Goal: Information Seeking & Learning: Find specific fact

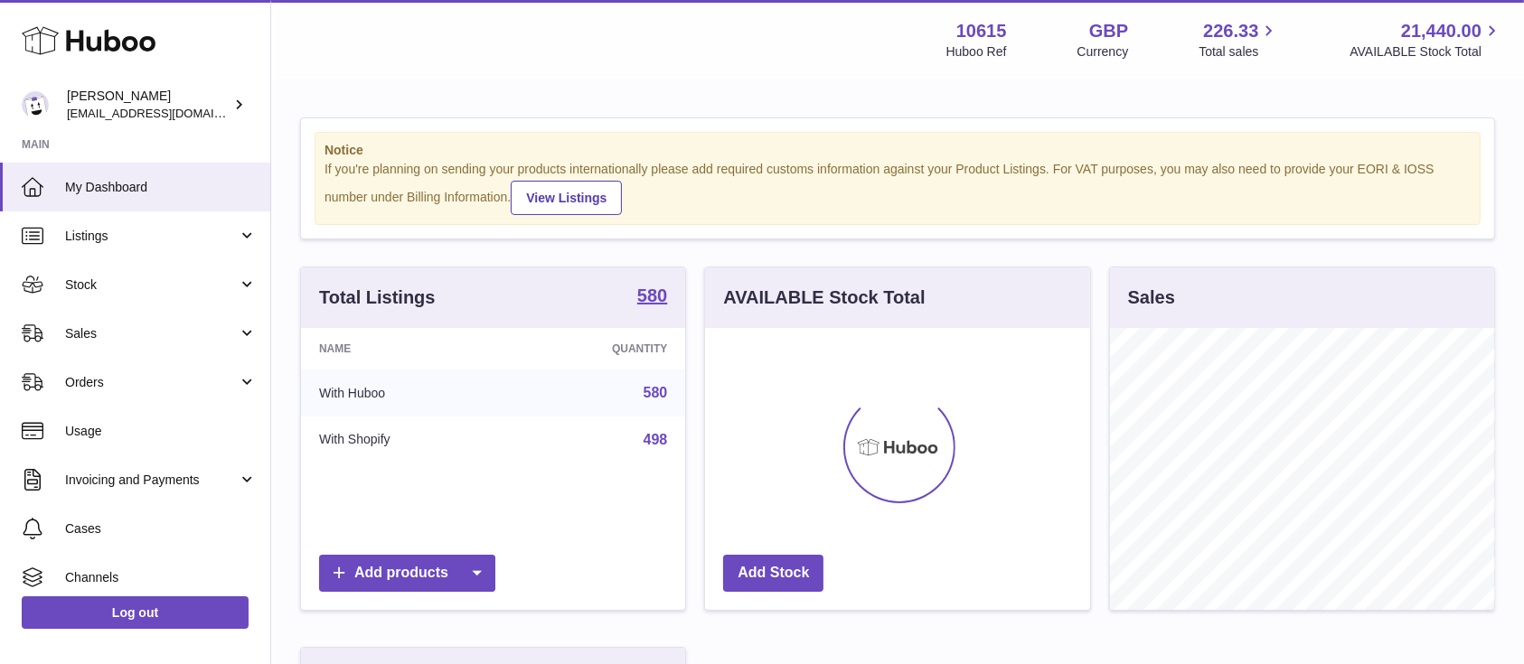
scroll to position [282, 384]
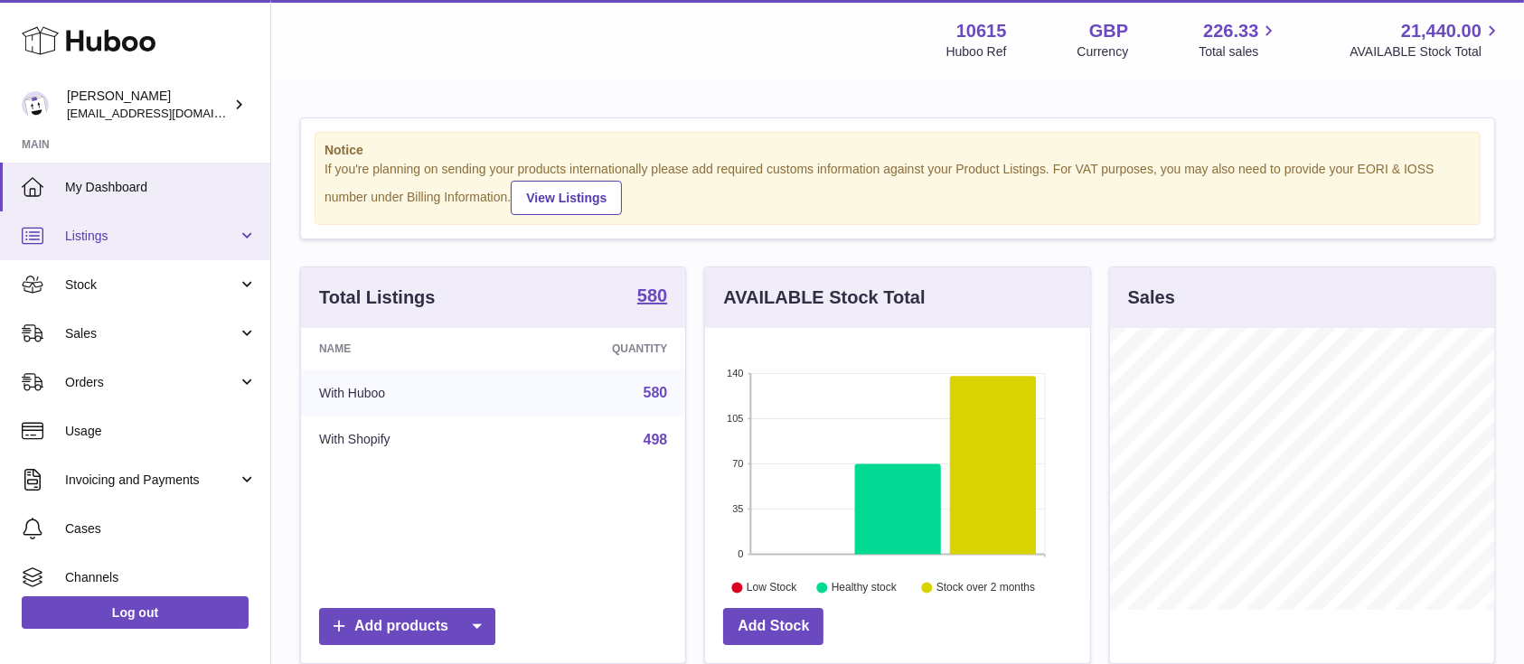
click at [207, 220] on link "Listings" at bounding box center [135, 235] width 270 height 49
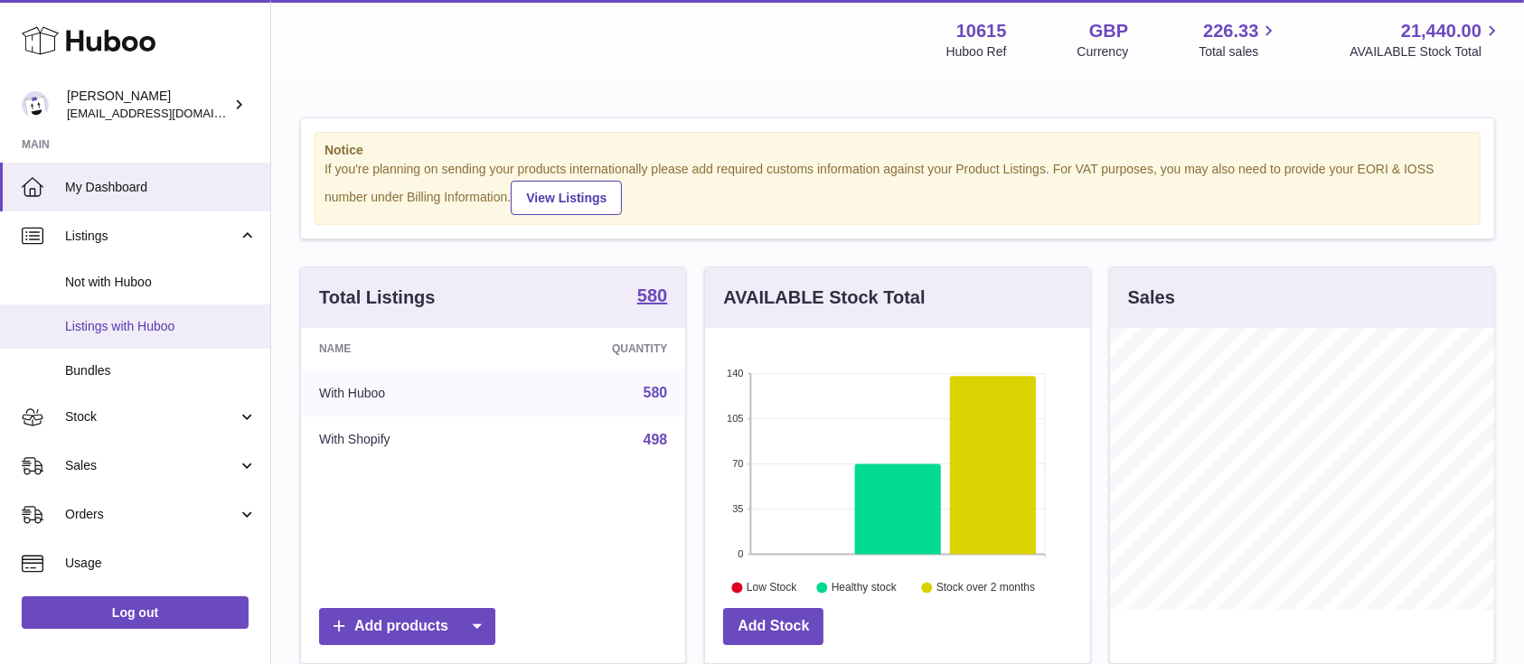
click at [173, 328] on span "Listings with Huboo" at bounding box center [161, 326] width 192 height 17
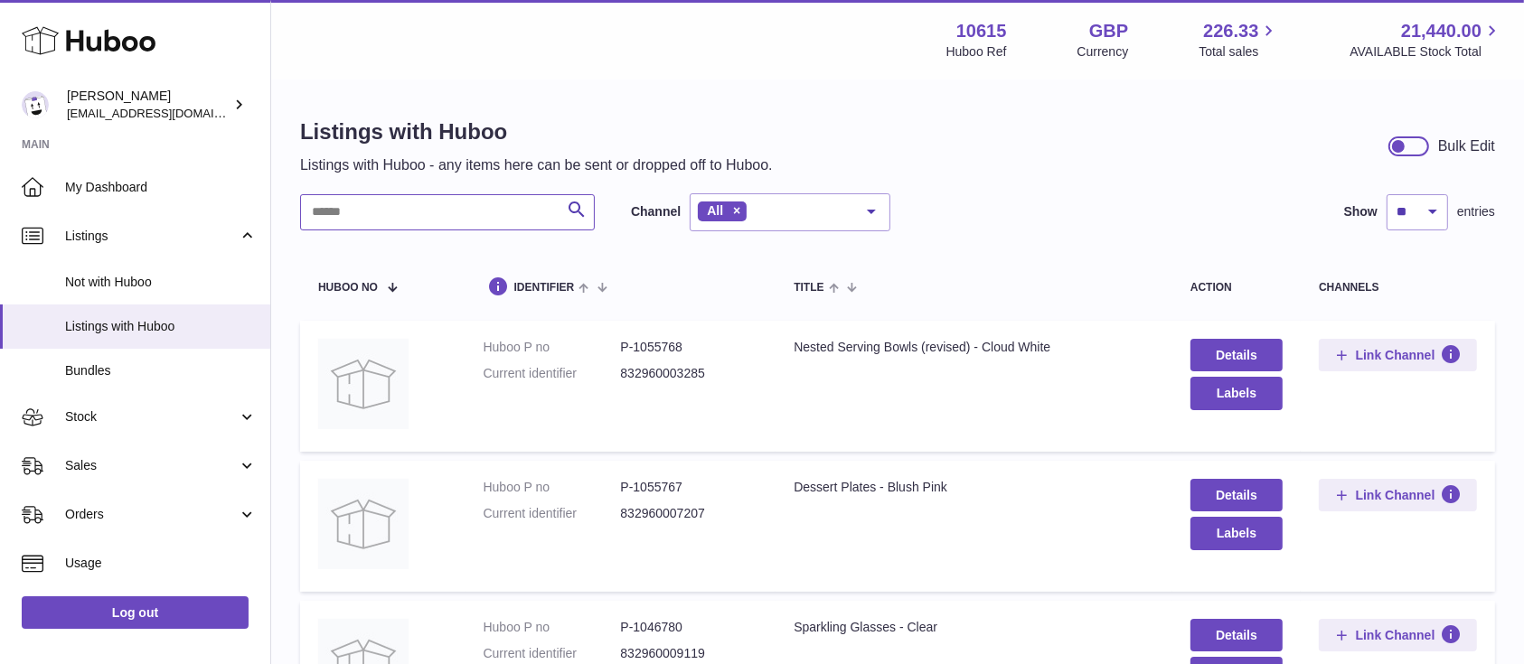
click at [405, 217] on input "text" at bounding box center [447, 212] width 295 height 36
type input "*"
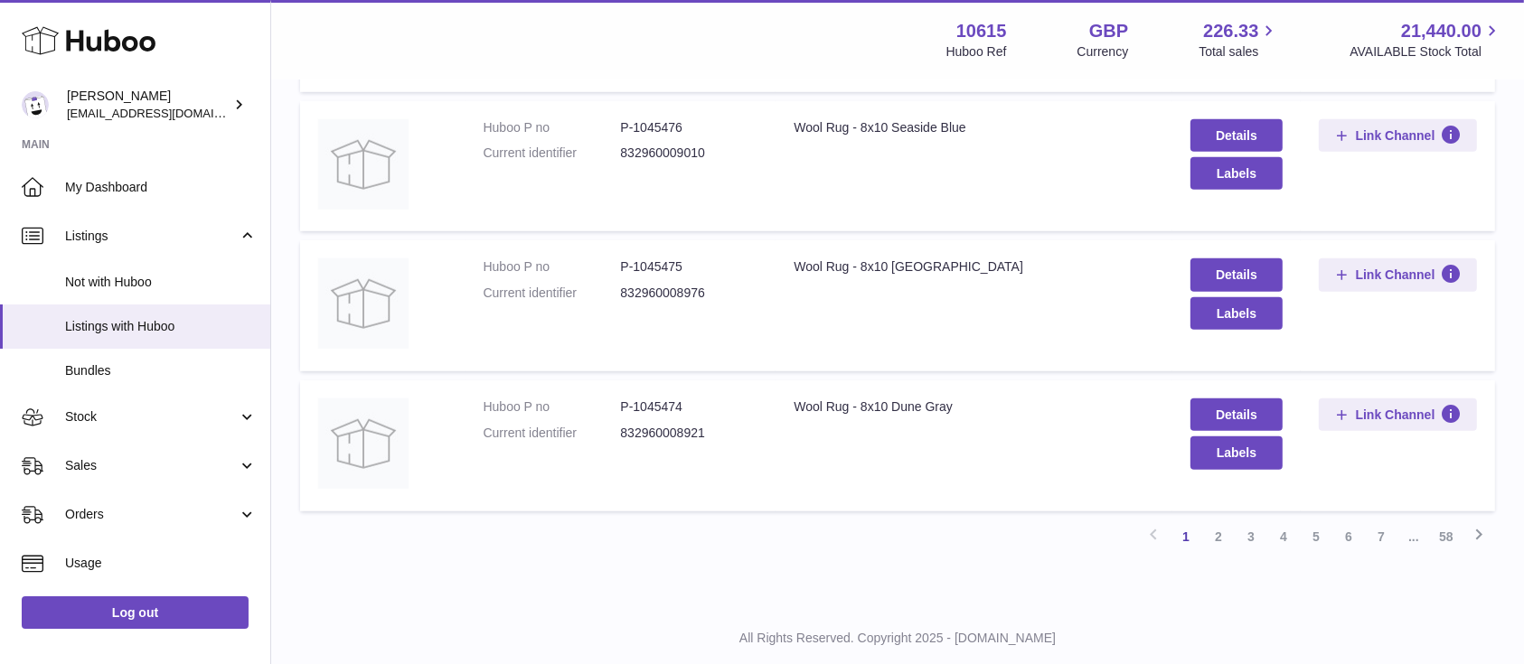
scroll to position [1240, 0]
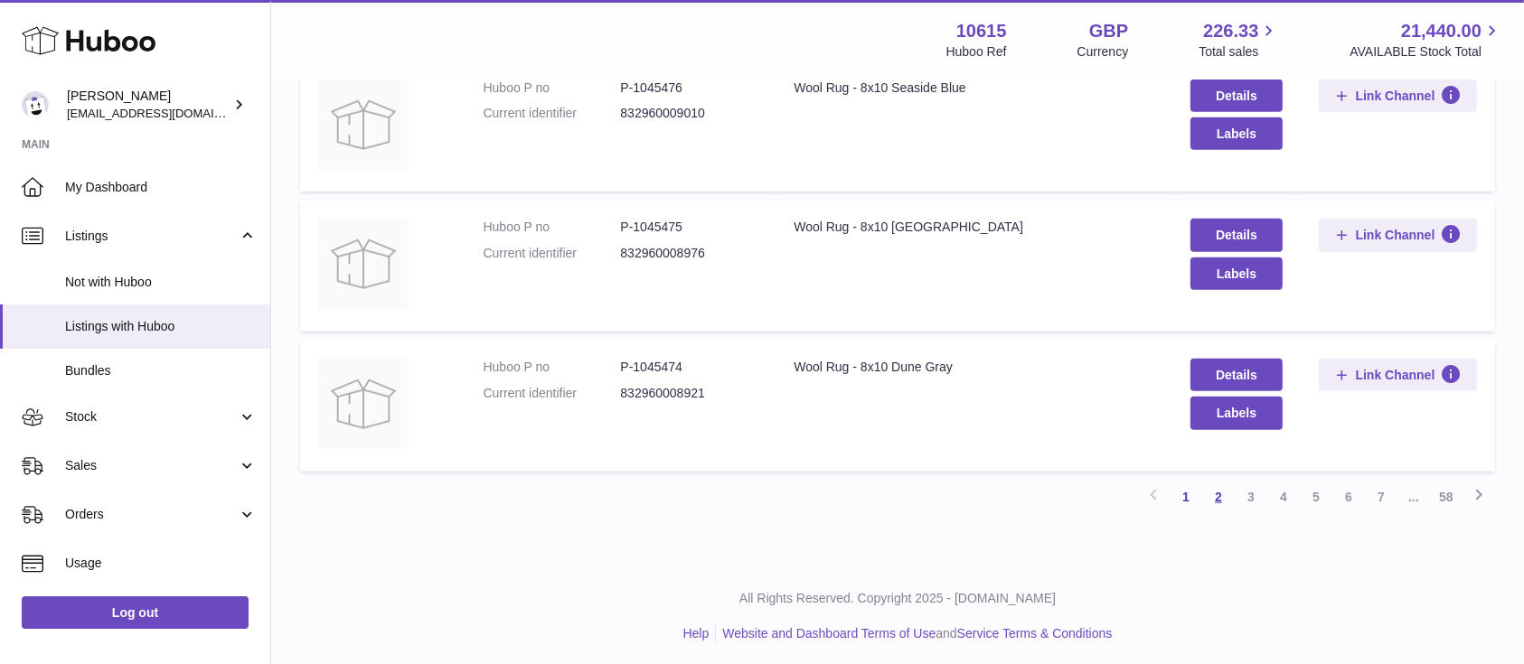
click at [1215, 490] on link "2" at bounding box center [1218, 497] width 33 height 33
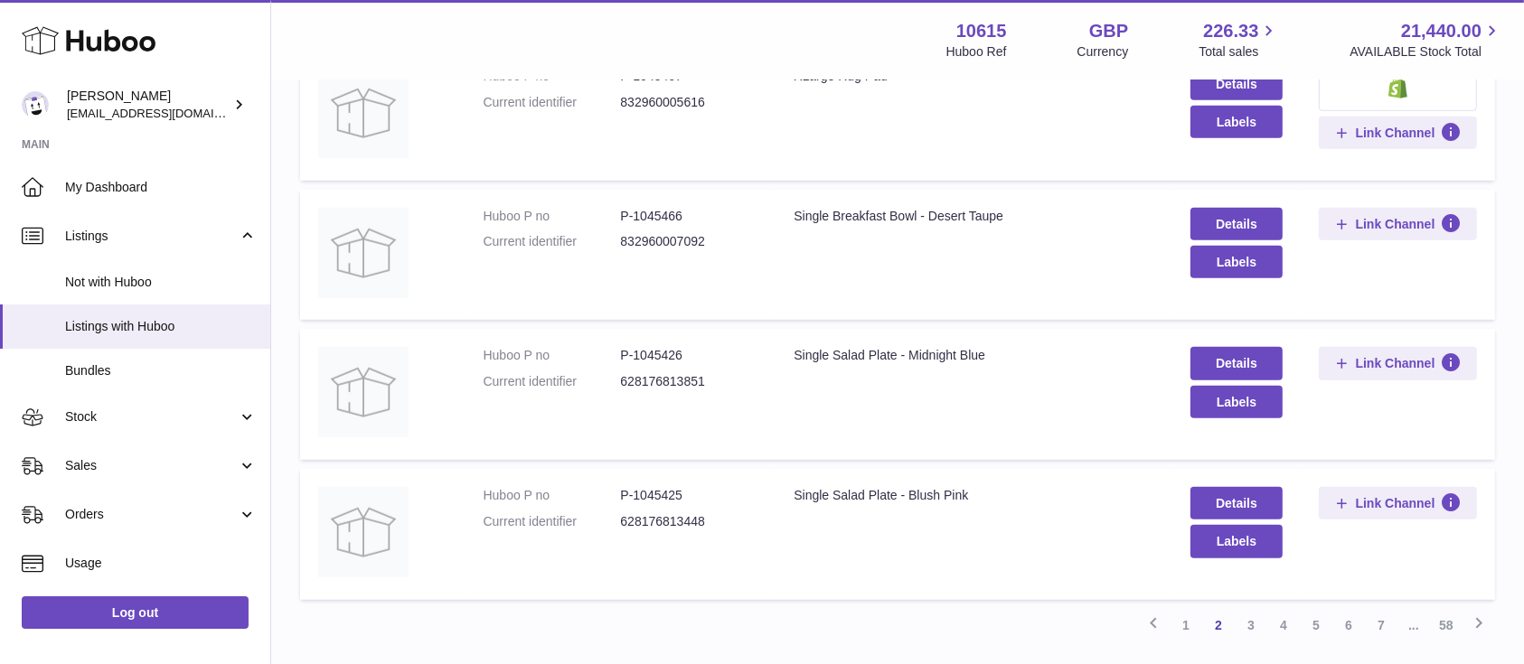
scroll to position [1240, 0]
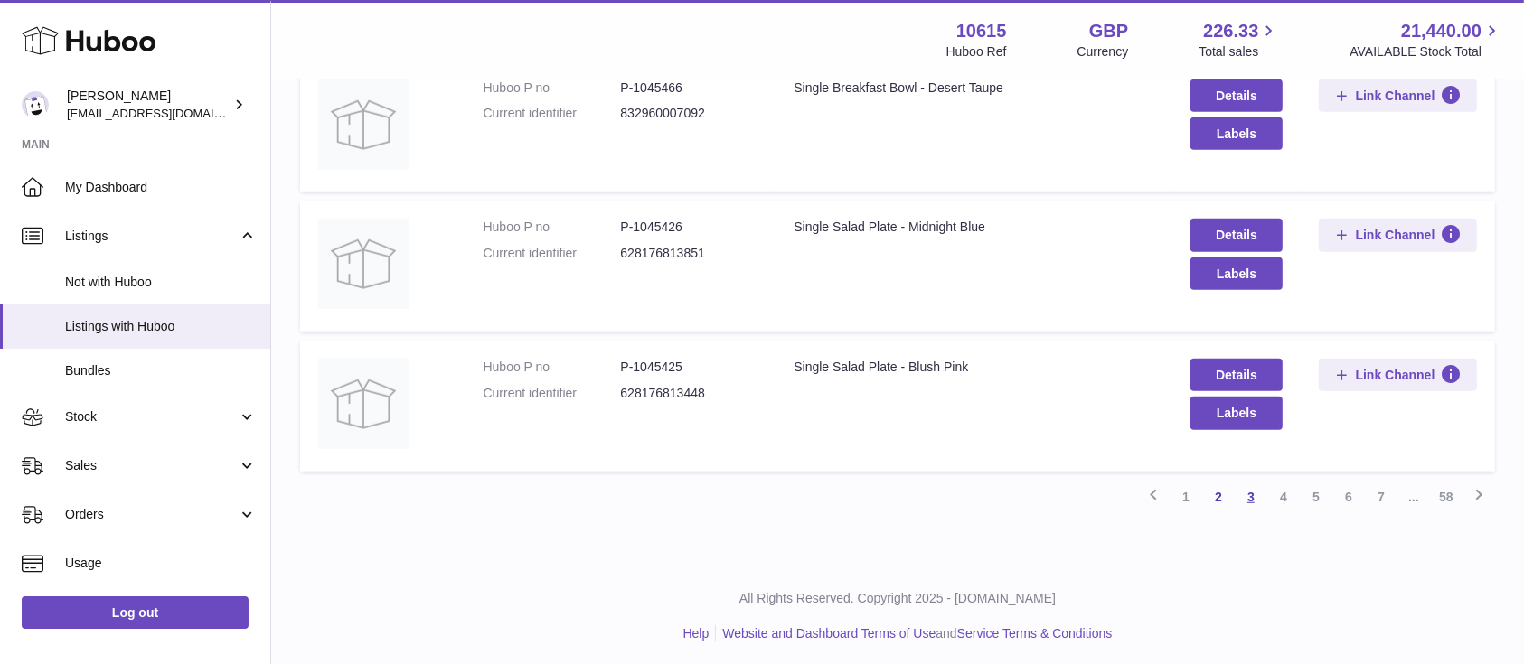
click at [1254, 492] on link "3" at bounding box center [1250, 497] width 33 height 33
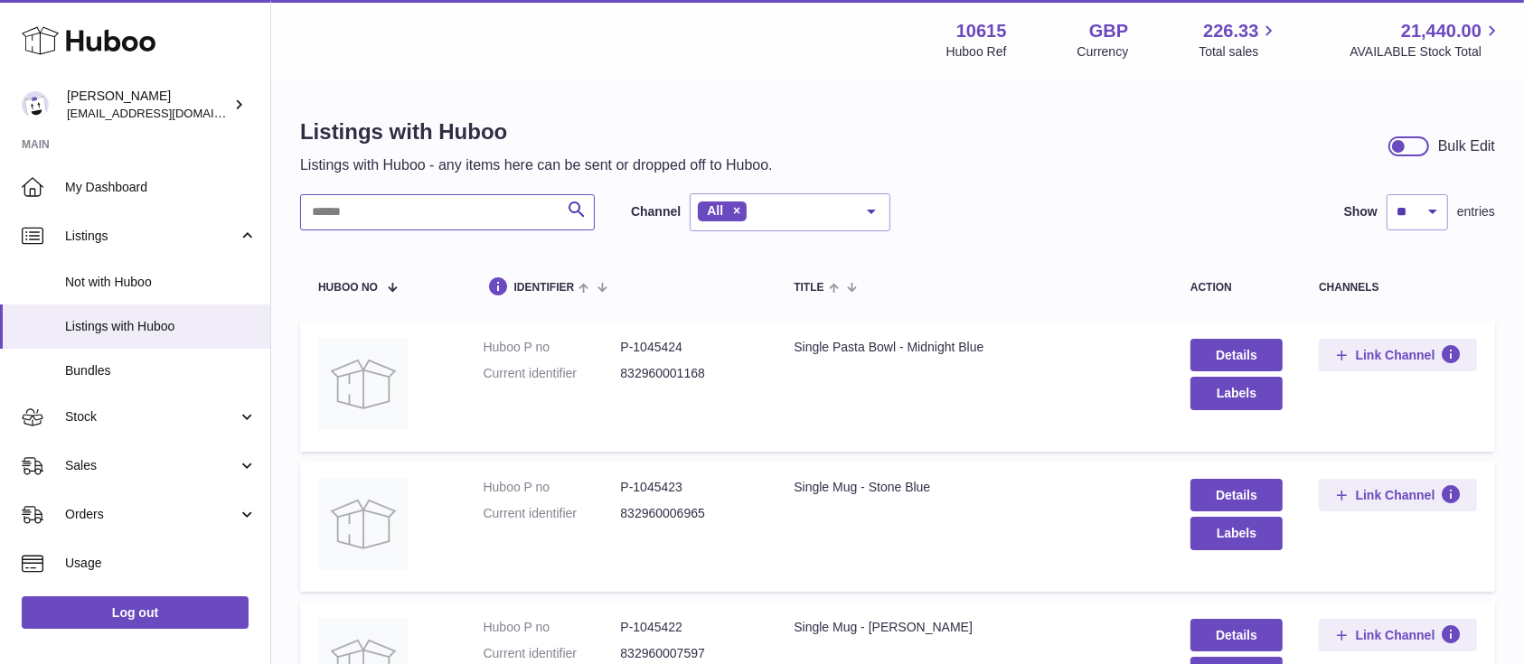
click at [435, 206] on input "text" at bounding box center [447, 212] width 295 height 36
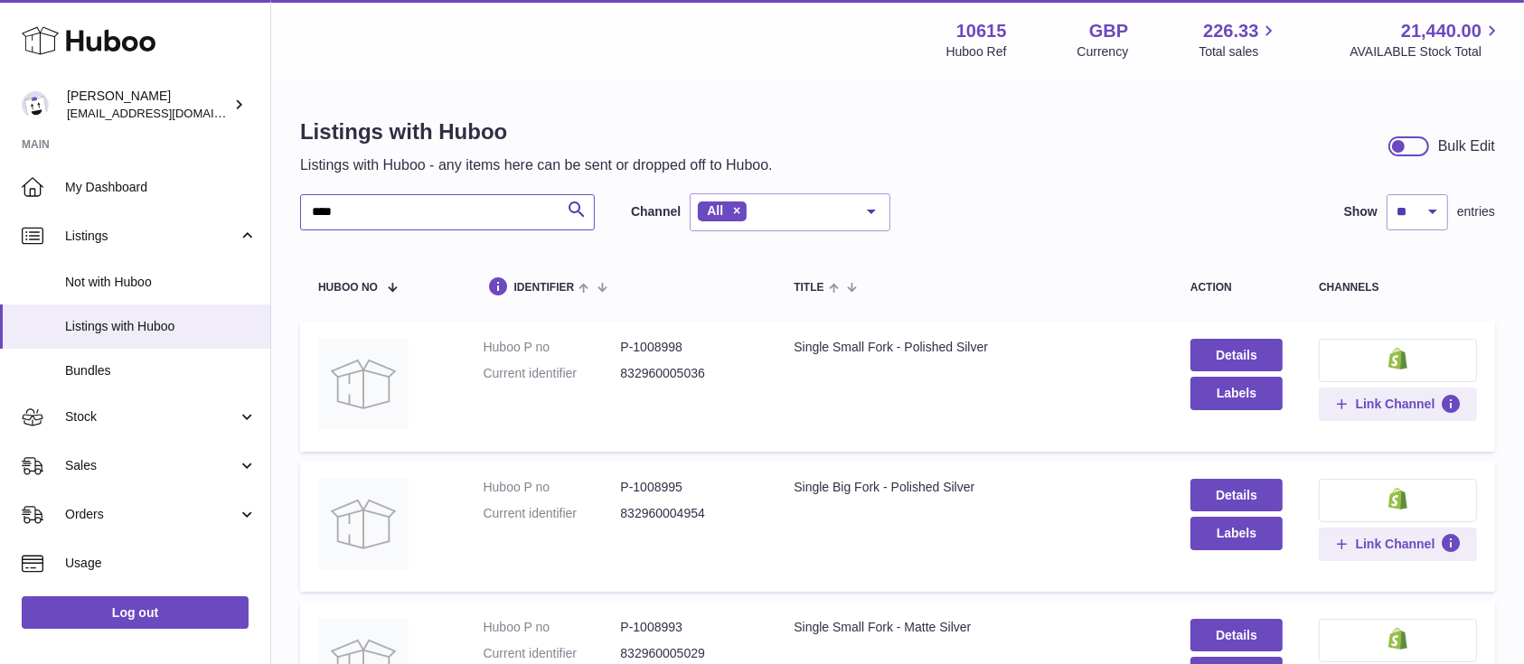
click at [409, 213] on input "****" at bounding box center [447, 212] width 295 height 36
type input "*"
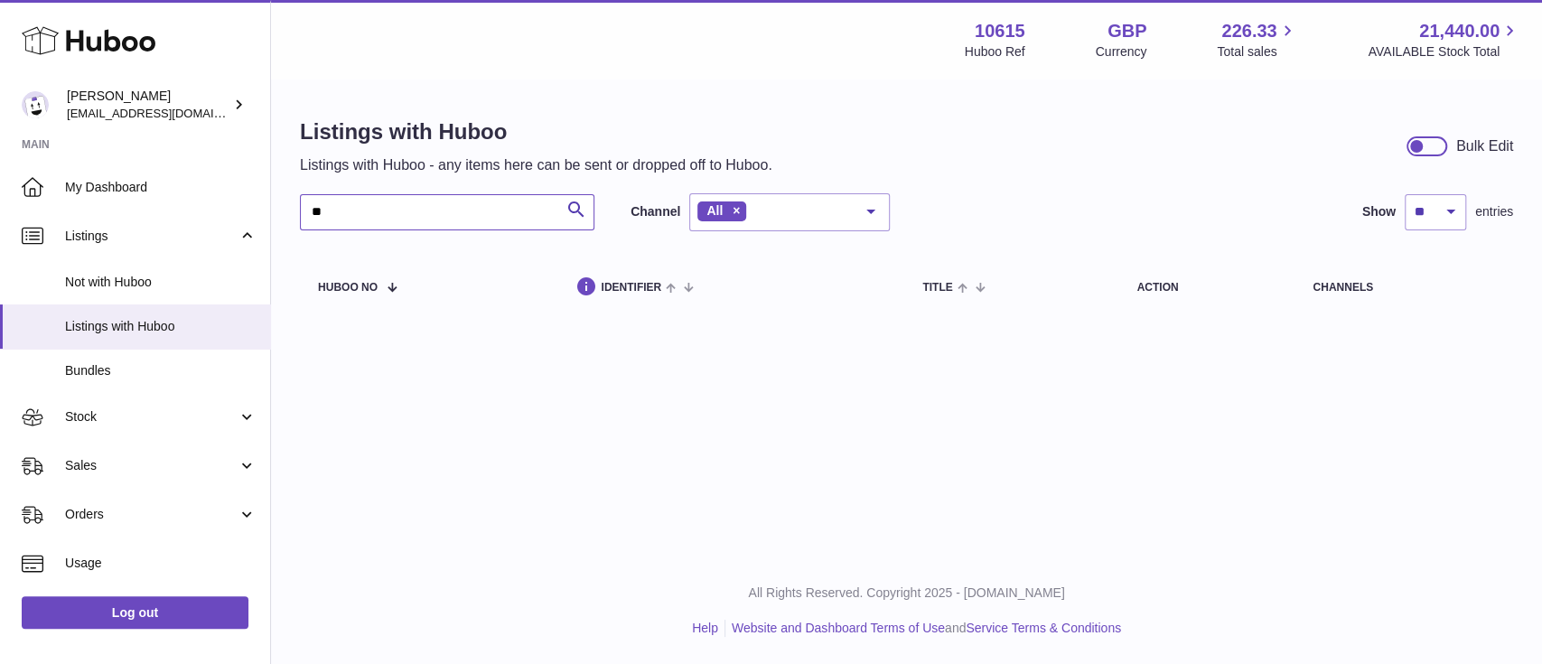
type input "*"
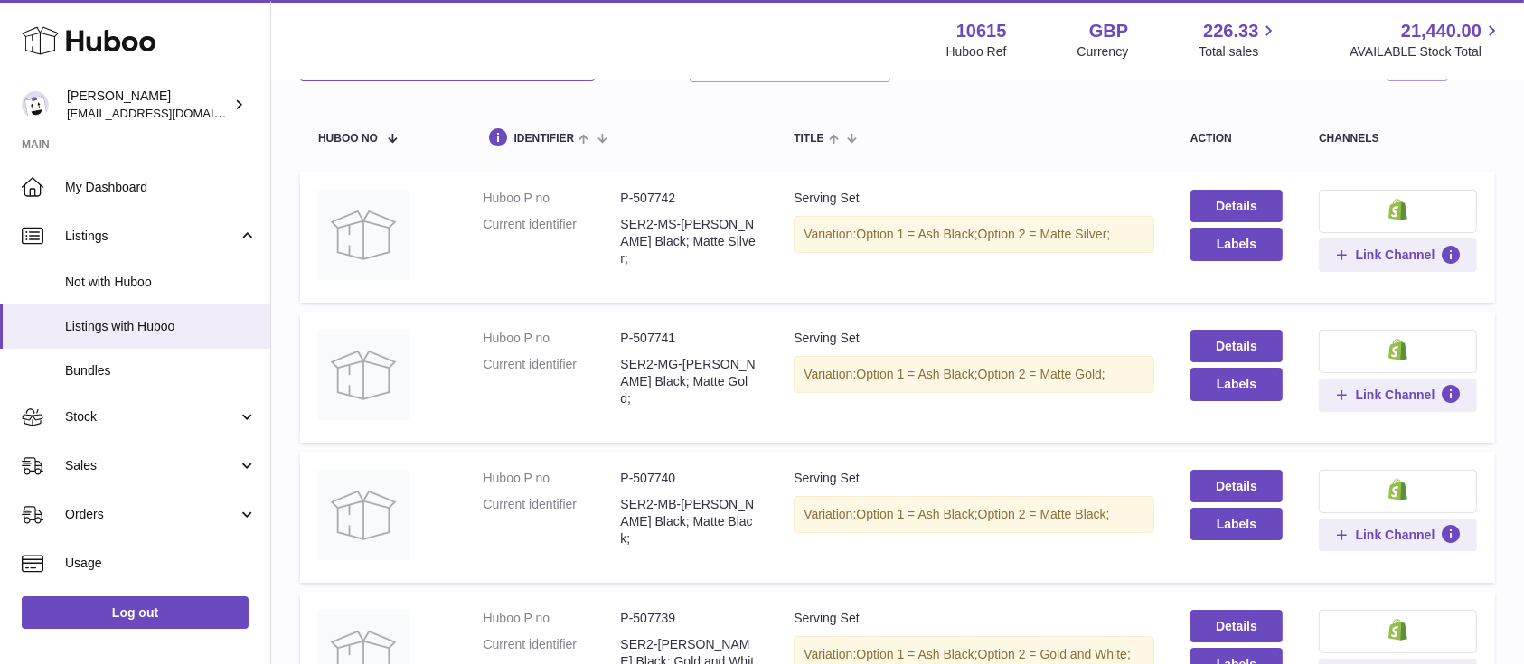
scroll to position [153, 0]
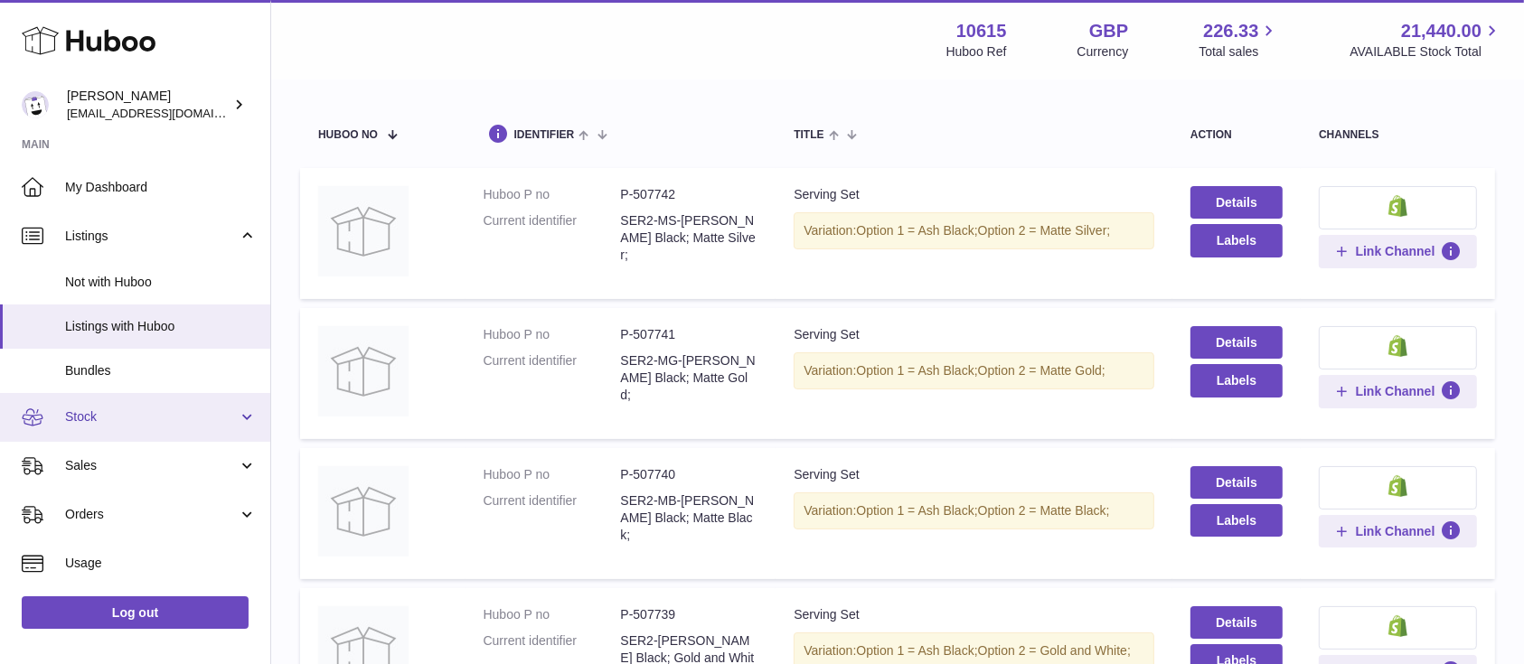
type input "***"
click at [219, 409] on span "Stock" at bounding box center [151, 416] width 173 height 17
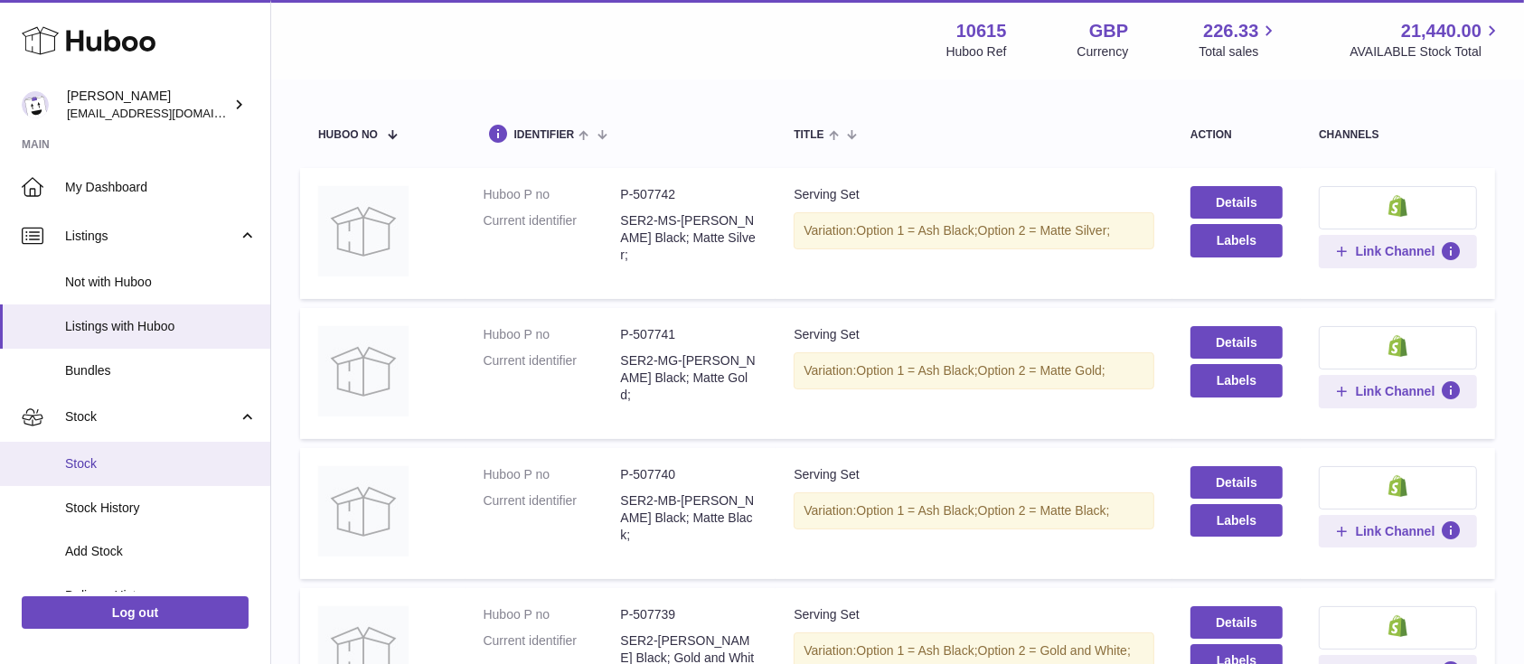
click at [148, 475] on link "Stock" at bounding box center [135, 464] width 270 height 44
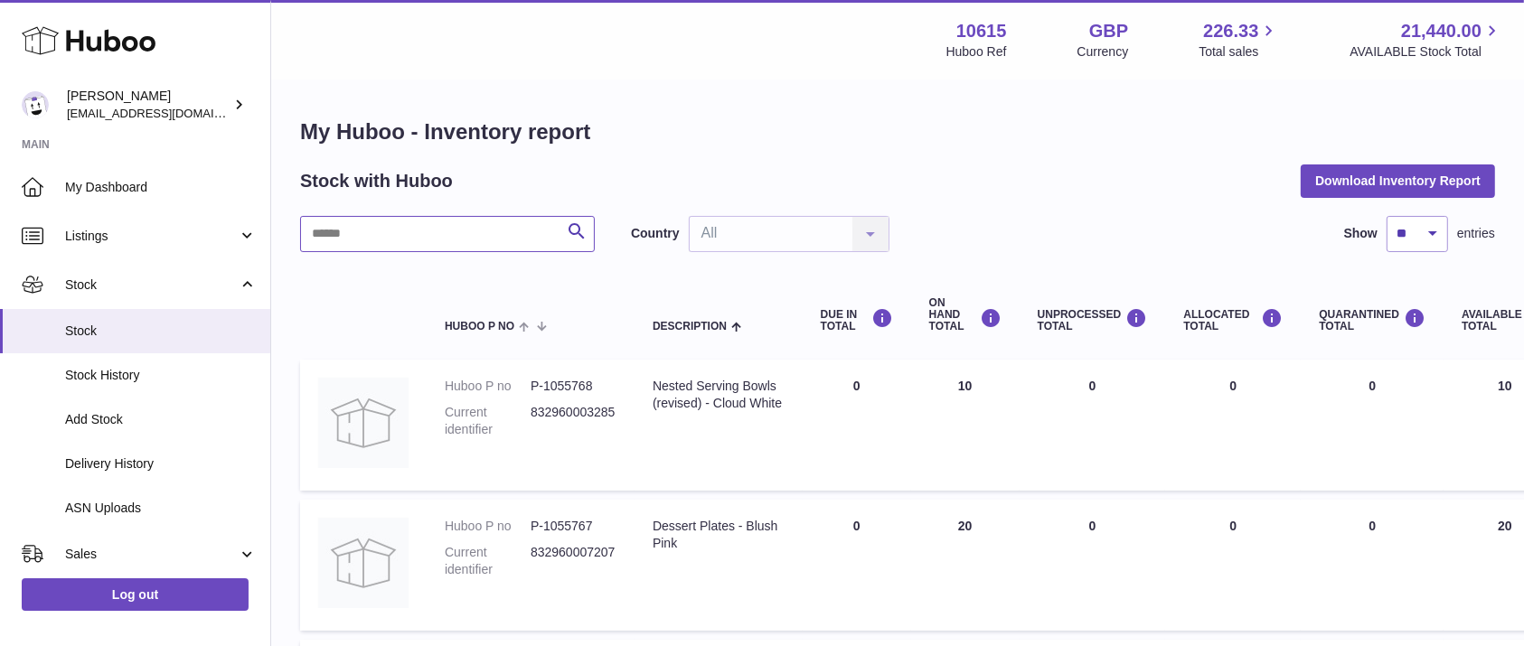
click at [426, 224] on input "text" at bounding box center [447, 234] width 295 height 36
type input "***"
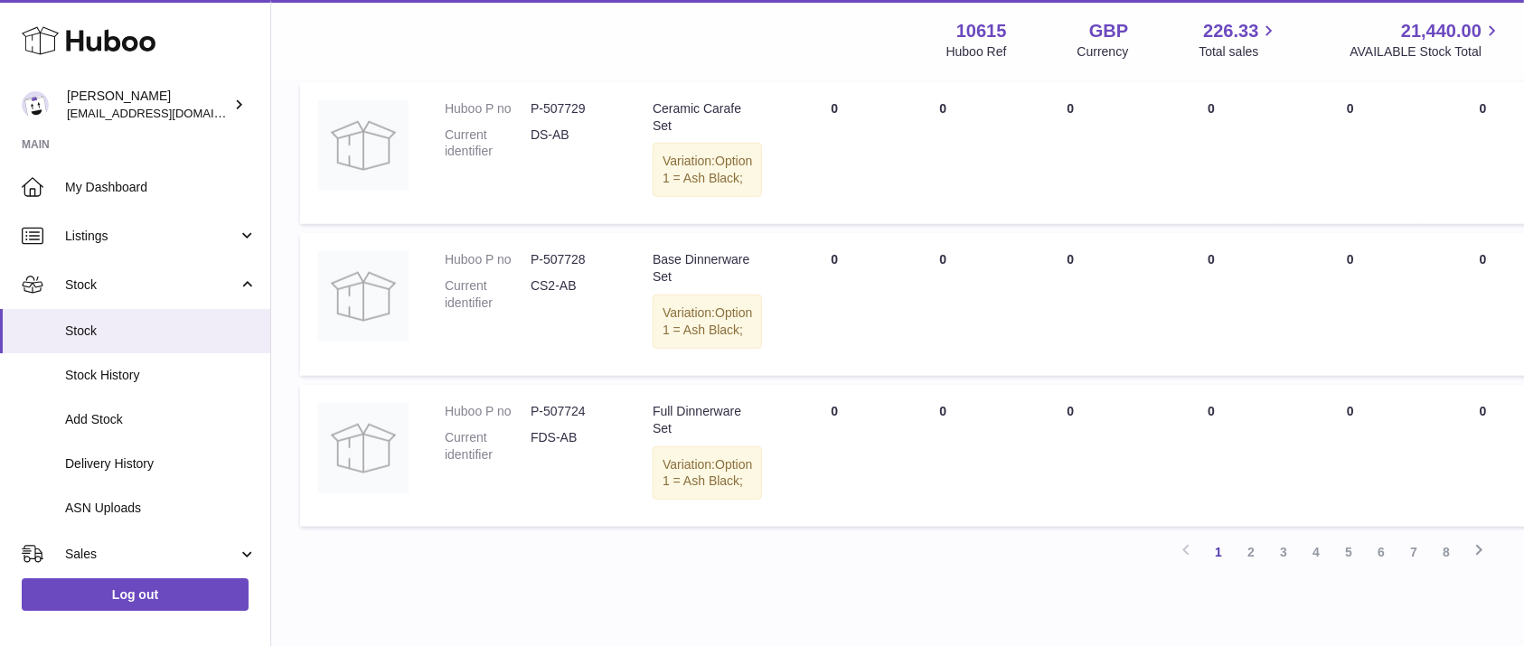
scroll to position [1787, 0]
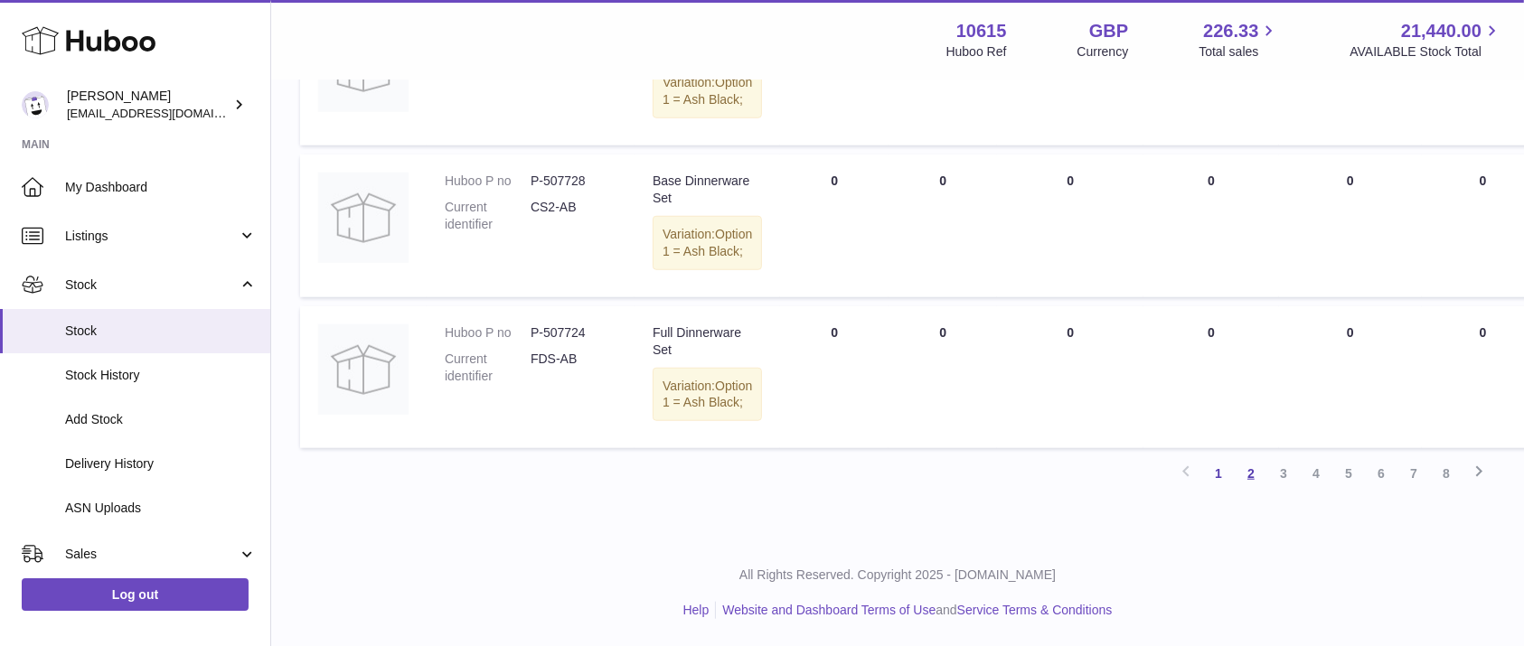
click at [1256, 473] on link "2" at bounding box center [1250, 473] width 33 height 33
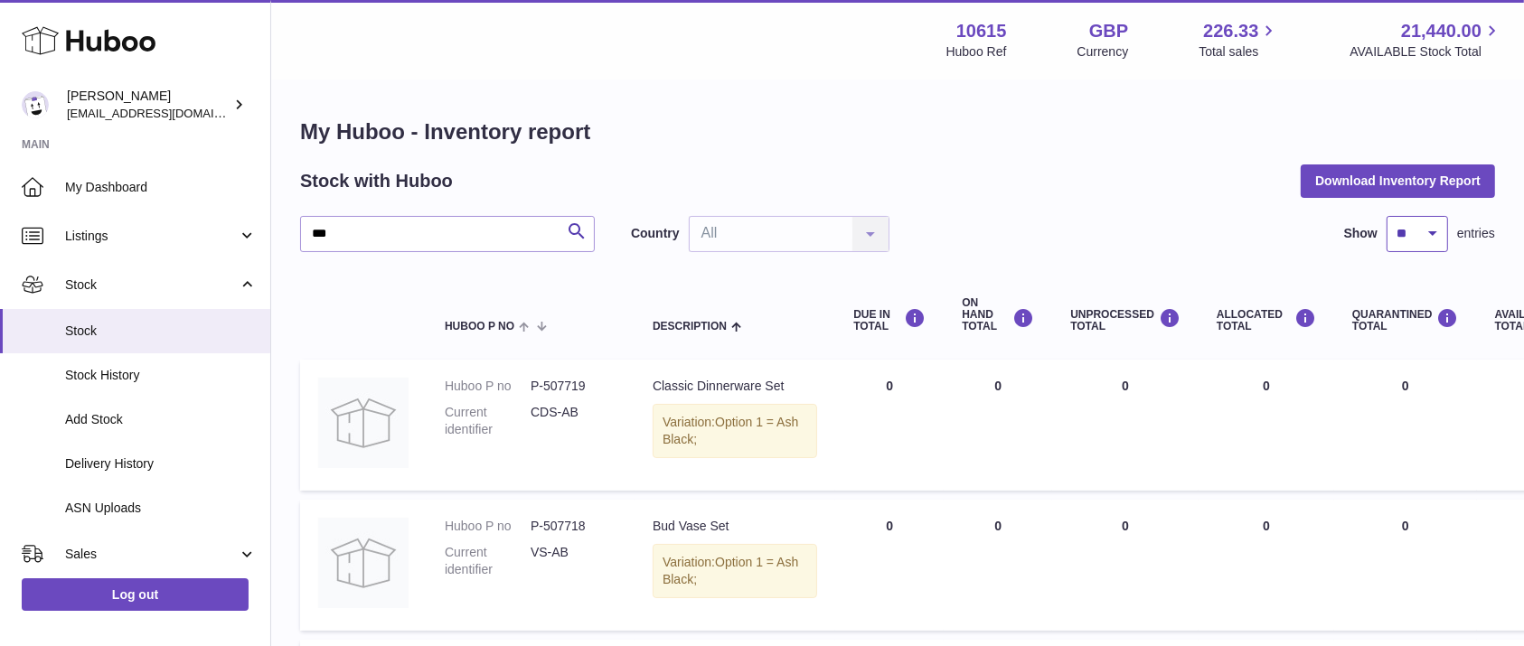
click at [1408, 246] on select "** ** ** ***" at bounding box center [1416, 234] width 61 height 36
select select "***"
click at [1386, 216] on select "** ** ** ***" at bounding box center [1416, 234] width 61 height 36
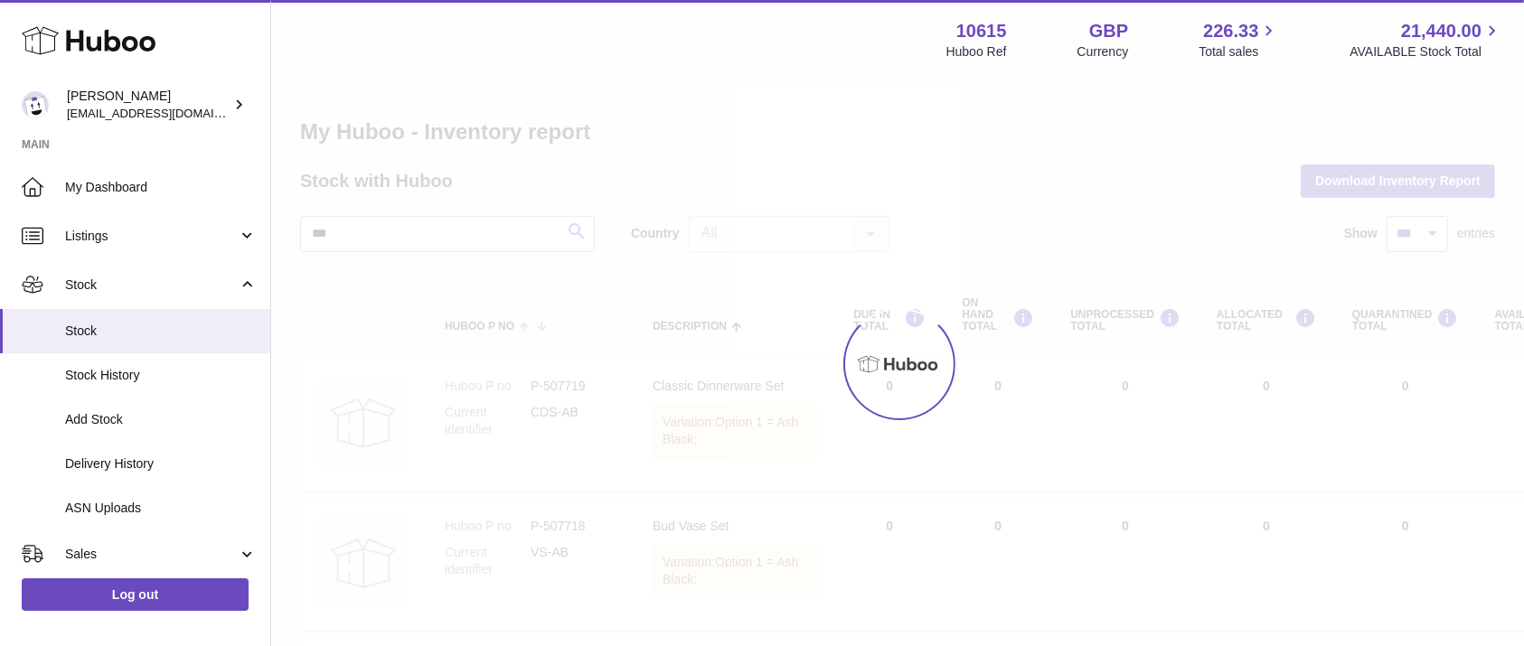
click at [866, 180] on div at bounding box center [897, 363] width 1252 height 565
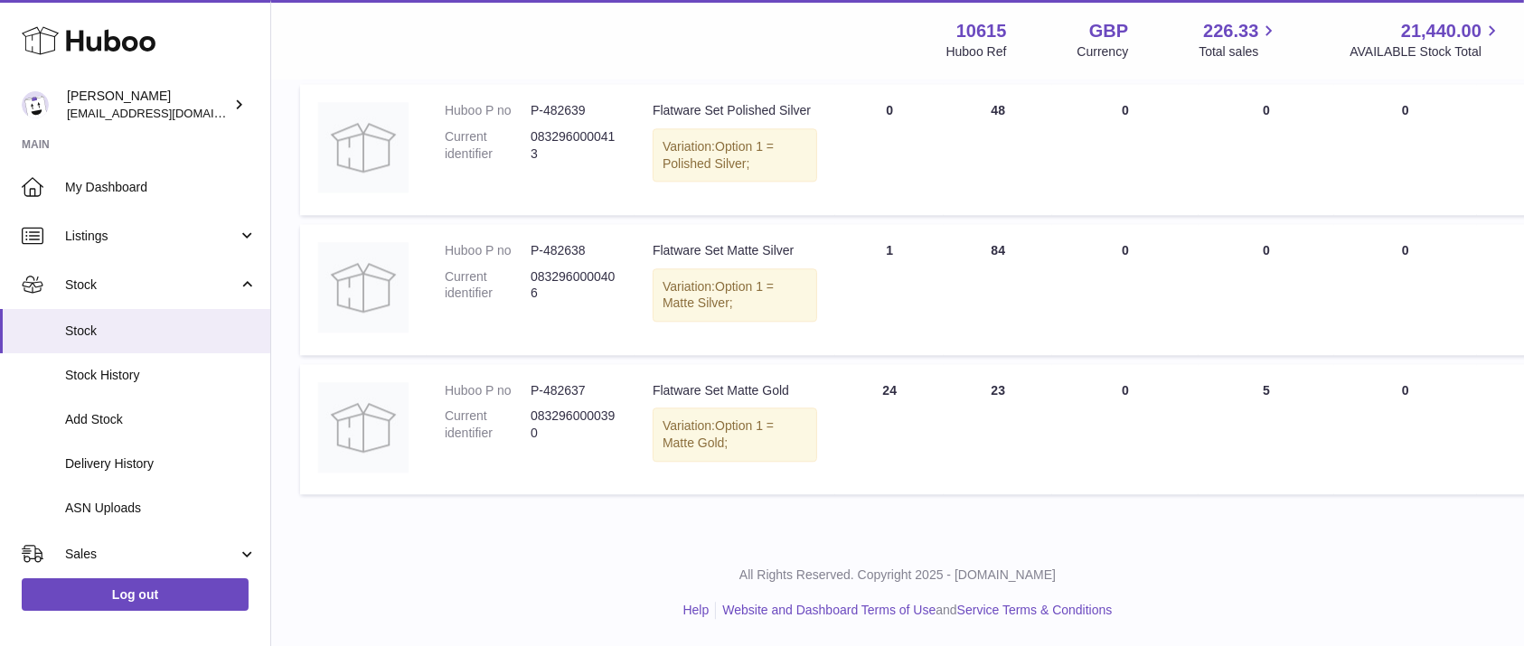
scroll to position [14415, 0]
click at [582, 119] on dd "P-482639" at bounding box center [573, 110] width 86 height 17
copy dd "482639"
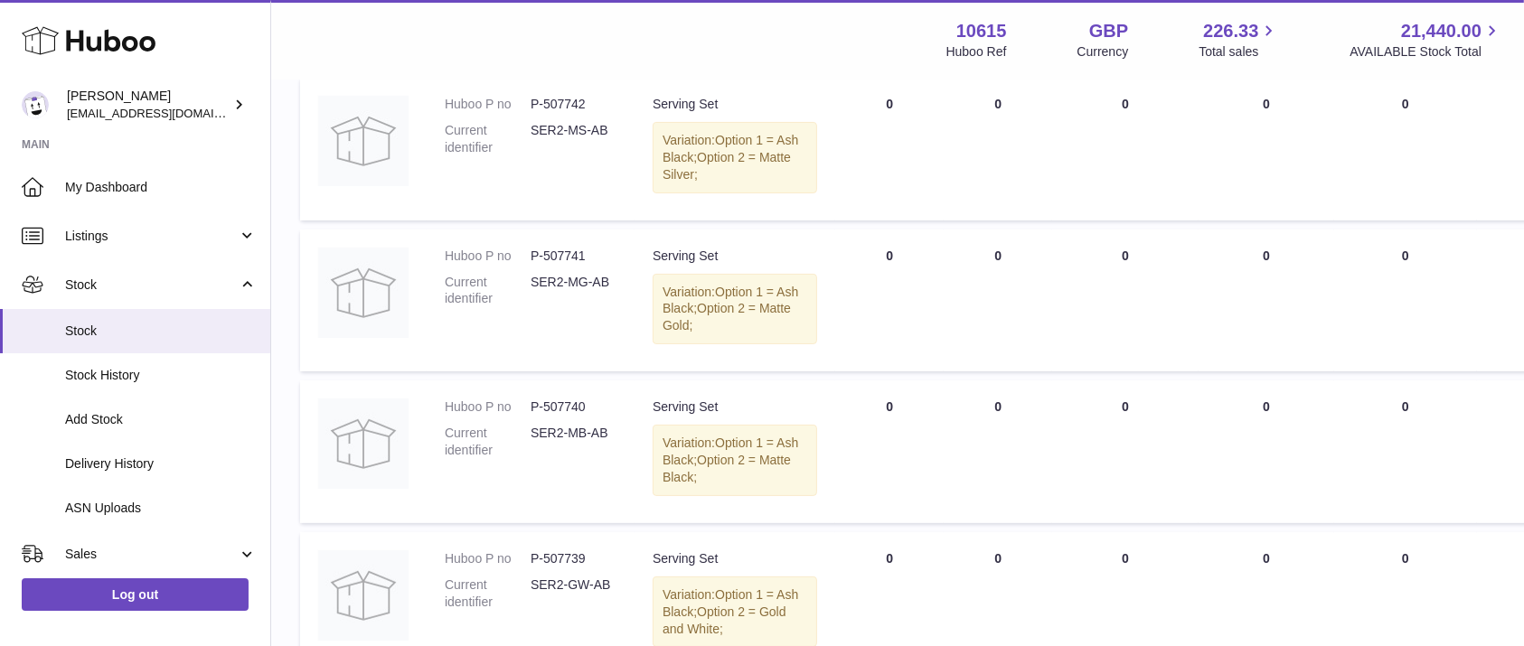
scroll to position [0, 0]
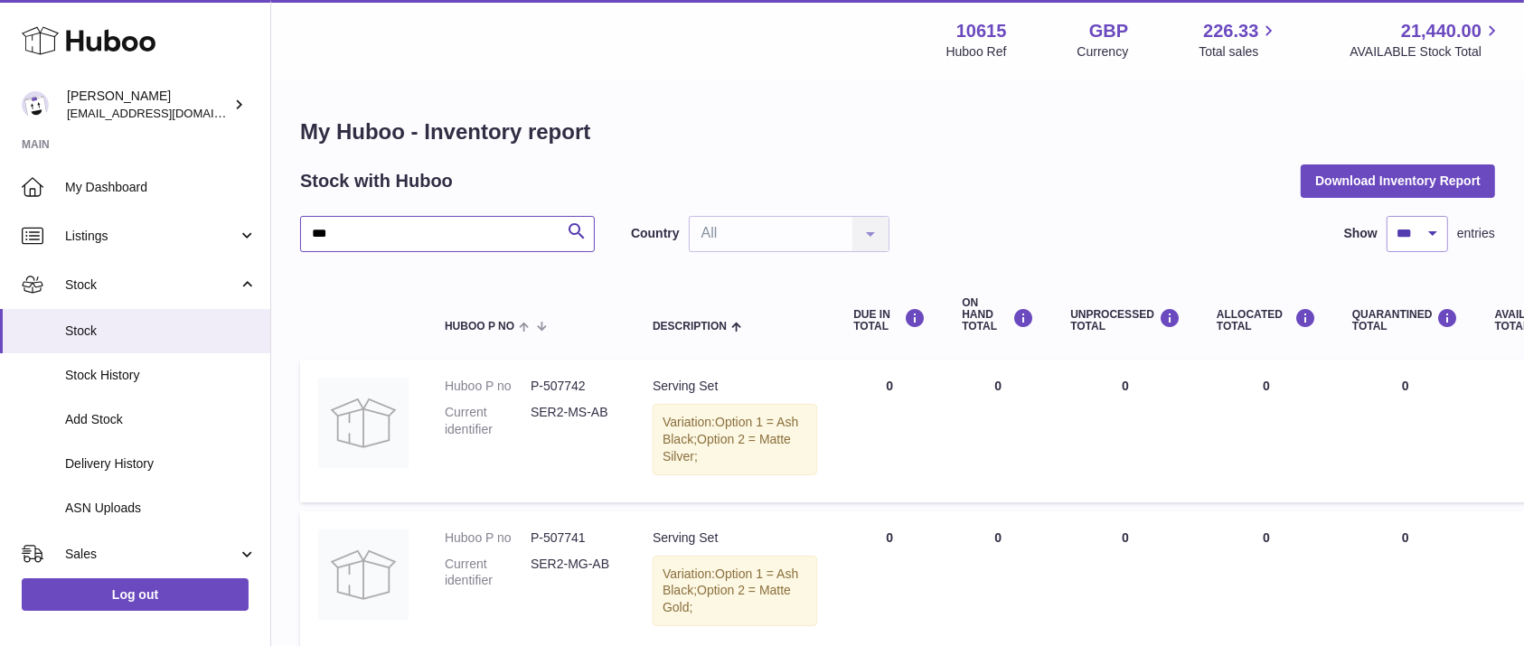
drag, startPoint x: 352, startPoint y: 234, endPoint x: 276, endPoint y: 243, distance: 77.3
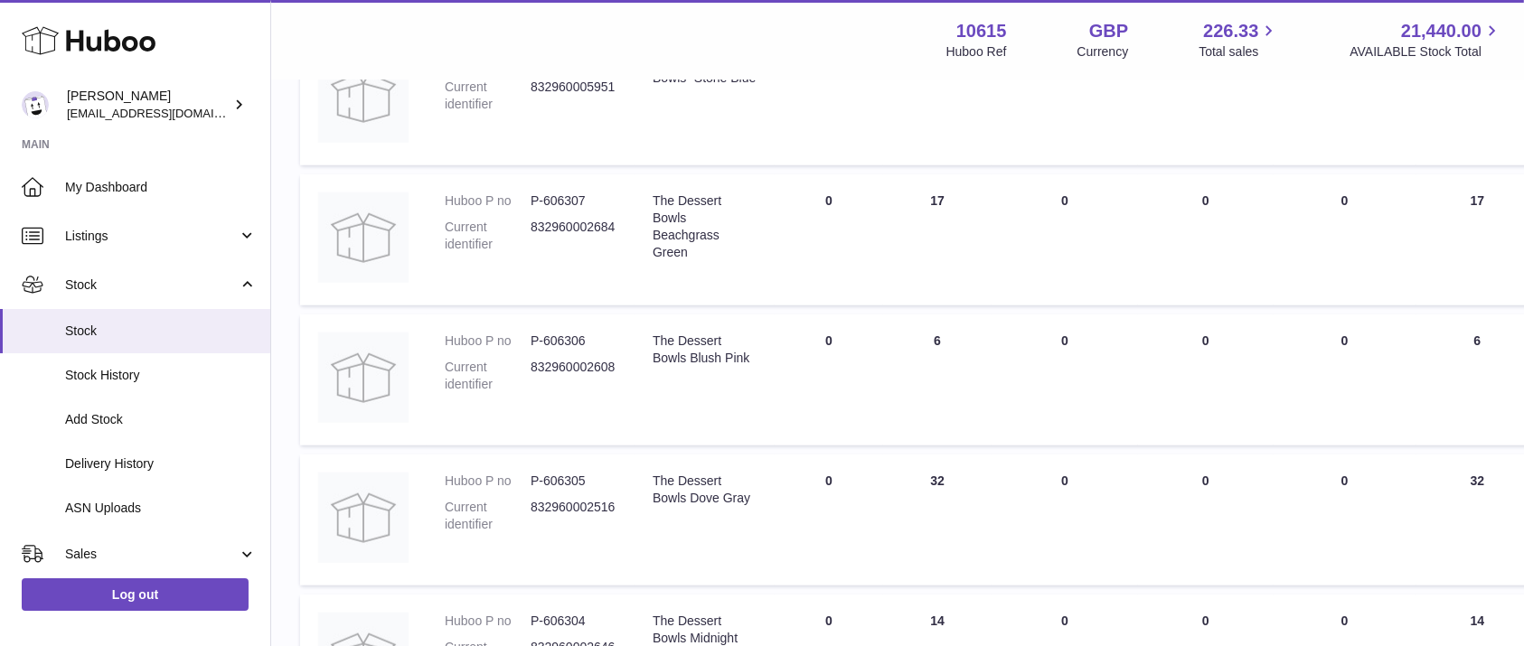
scroll to position [1374, 0]
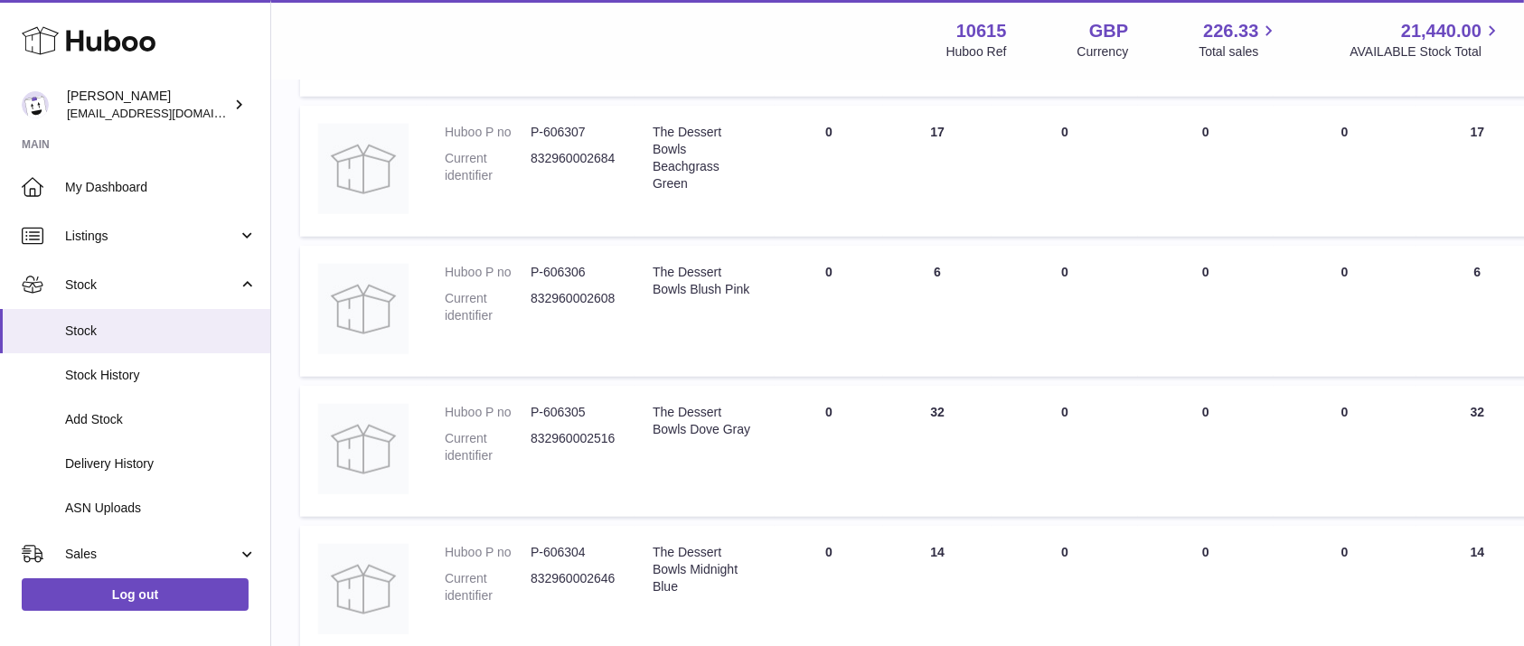
click at [562, 405] on dd "P-606305" at bounding box center [573, 412] width 86 height 17
copy dd "606305"
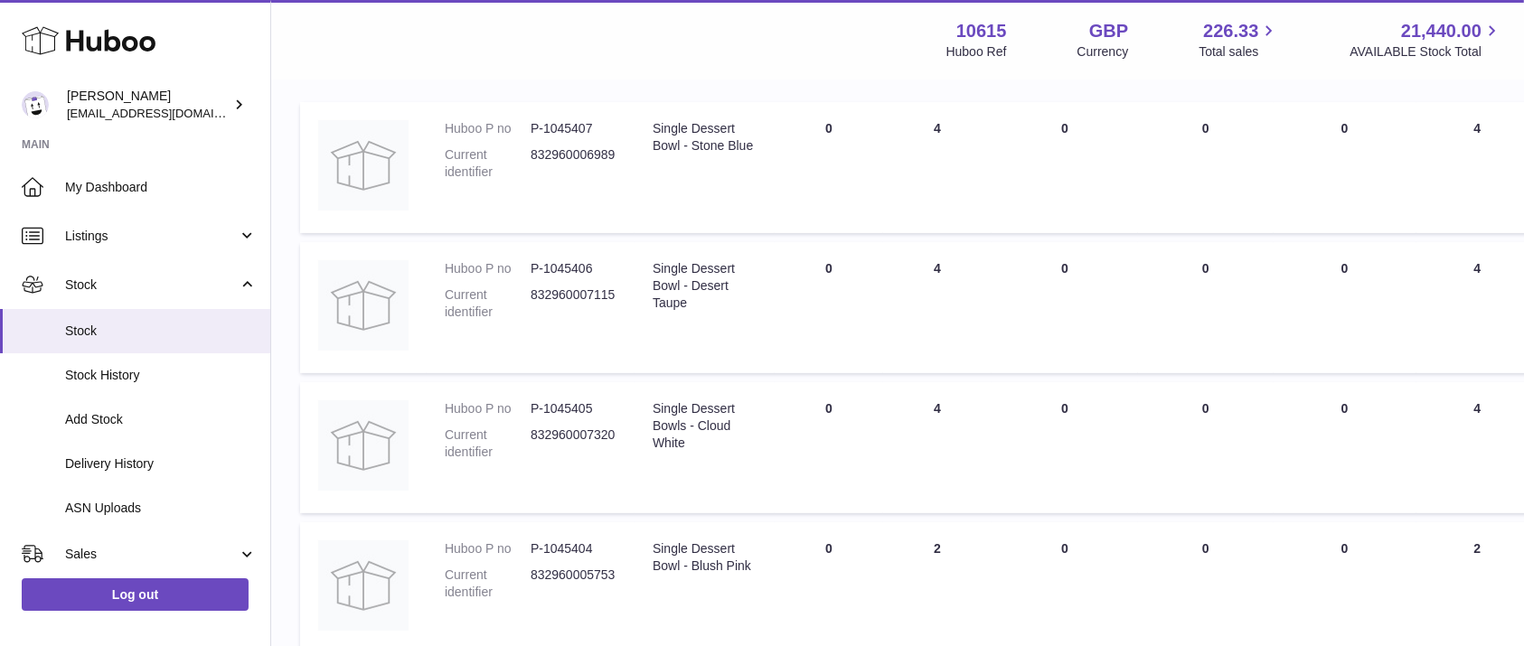
scroll to position [0, 0]
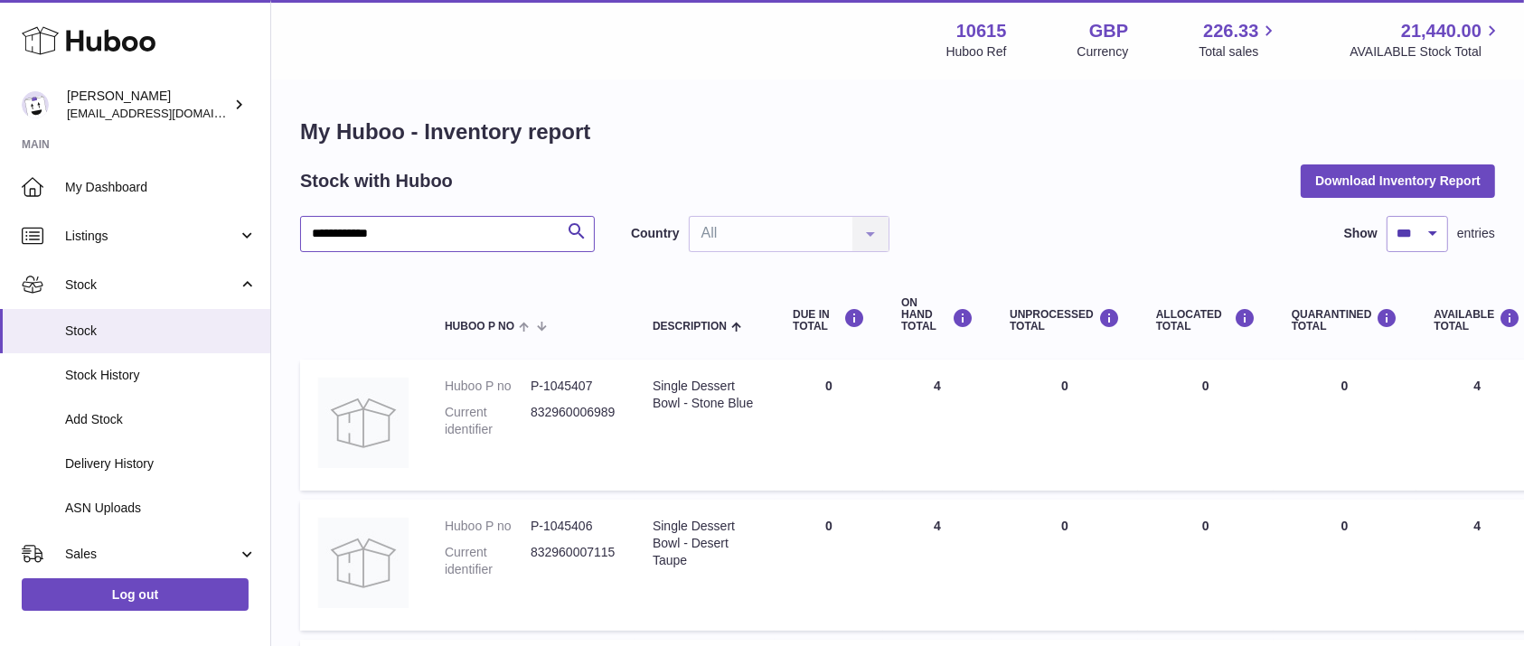
drag, startPoint x: 419, startPoint y: 229, endPoint x: 277, endPoint y: 243, distance: 142.6
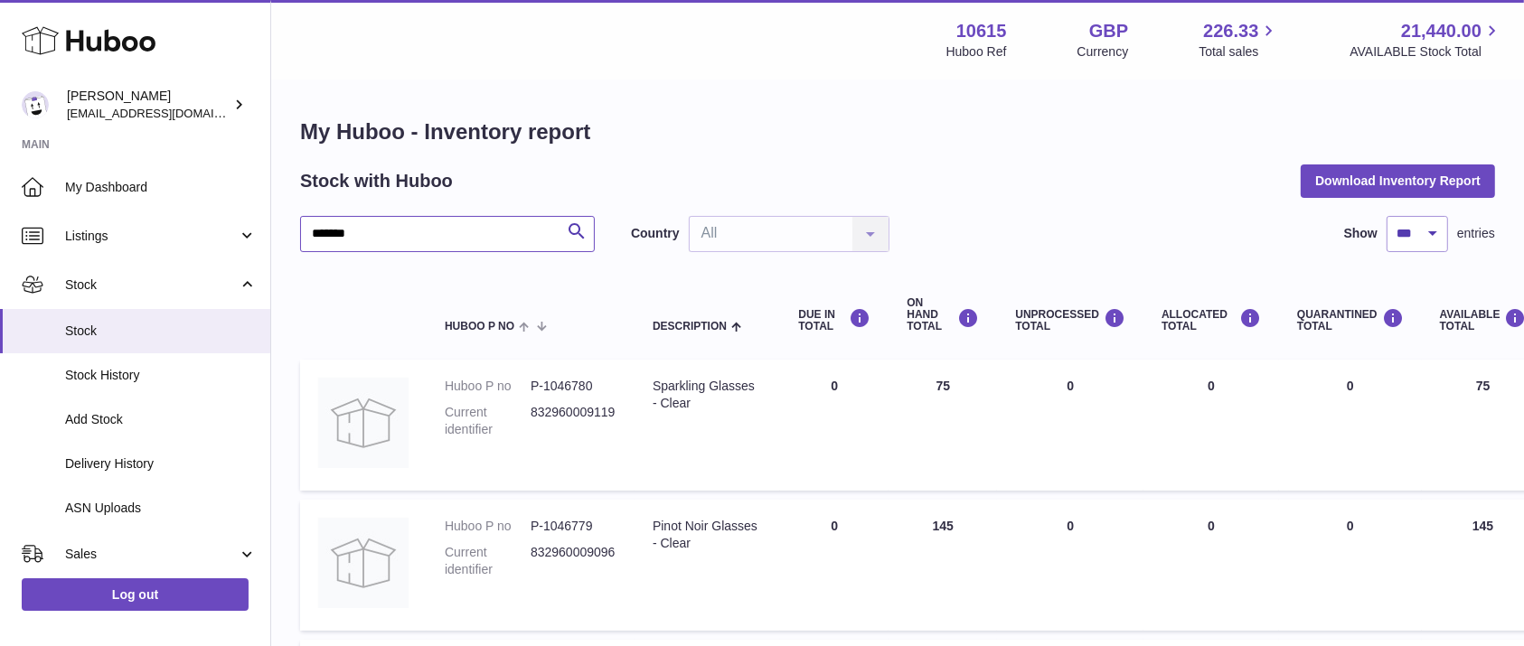
scroll to position [80, 0]
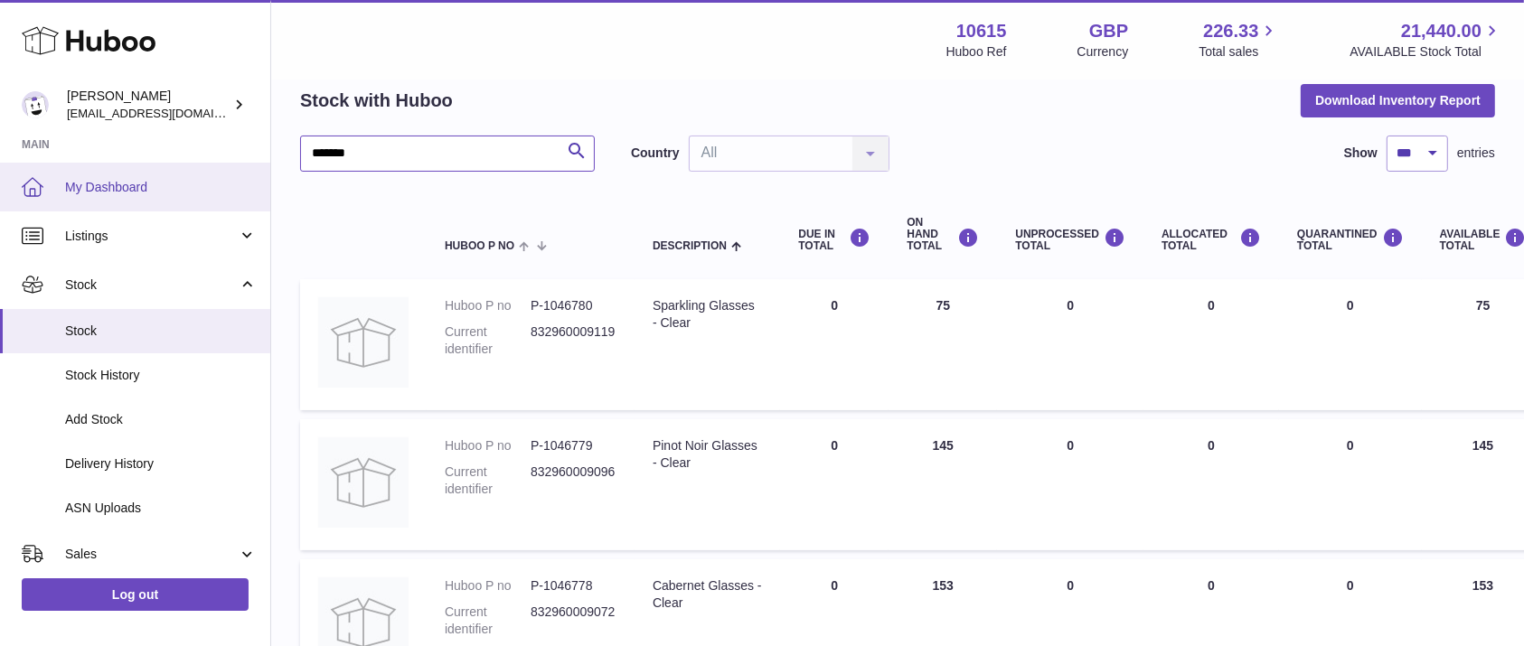
drag, startPoint x: 389, startPoint y: 136, endPoint x: 221, endPoint y: 163, distance: 170.2
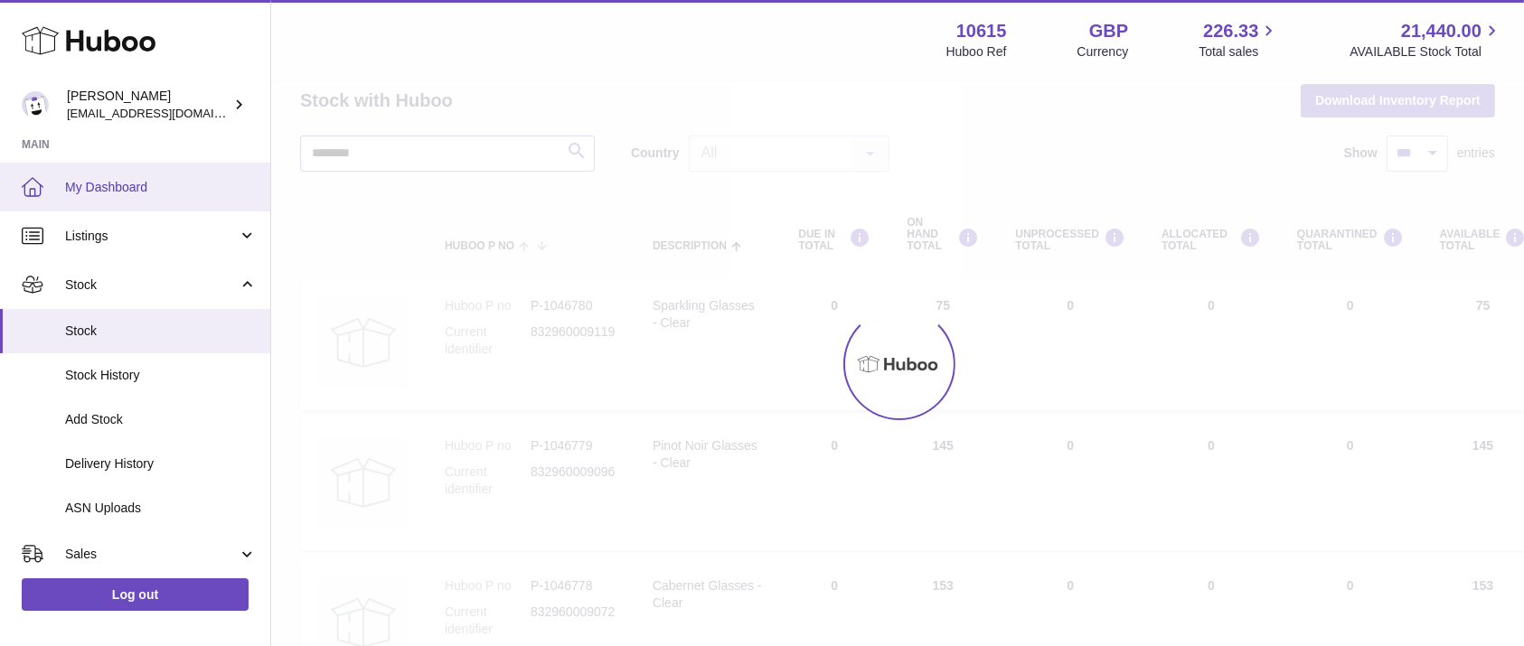
scroll to position [18, 0]
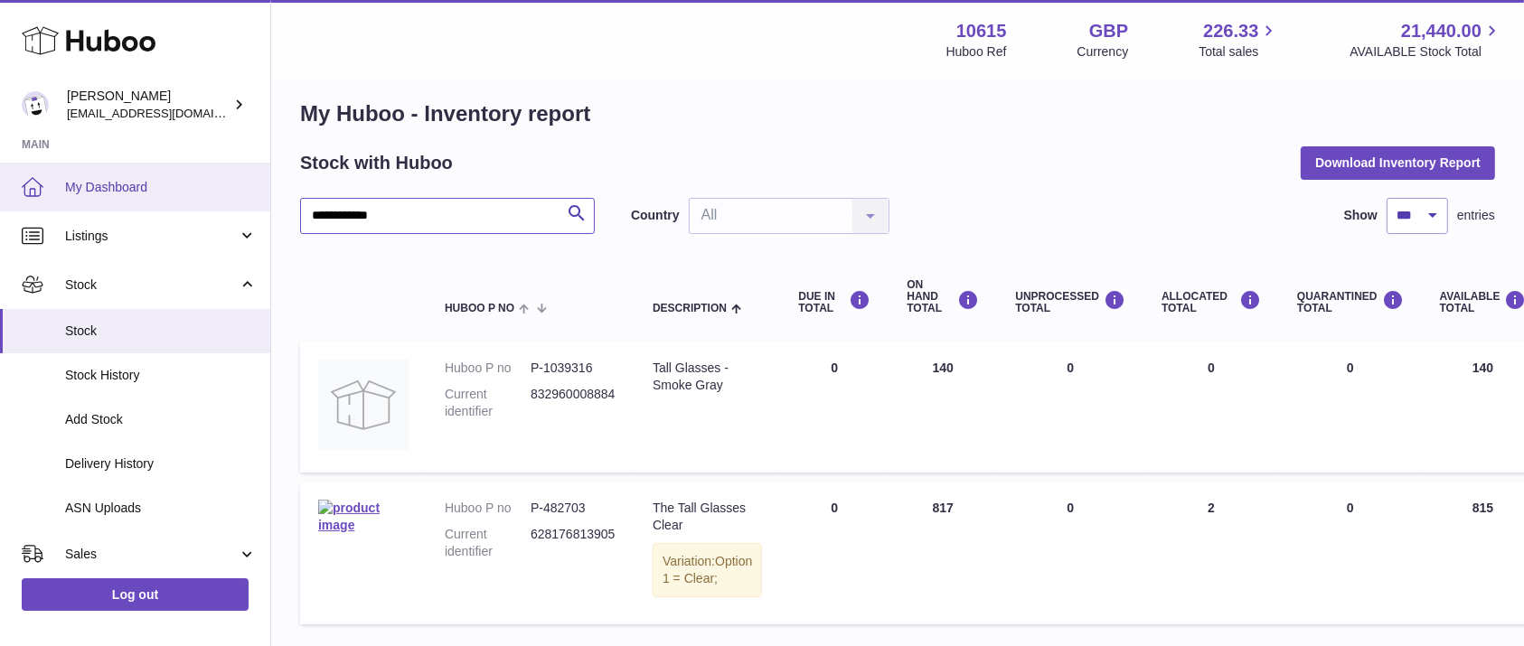
scroll to position [80, 0]
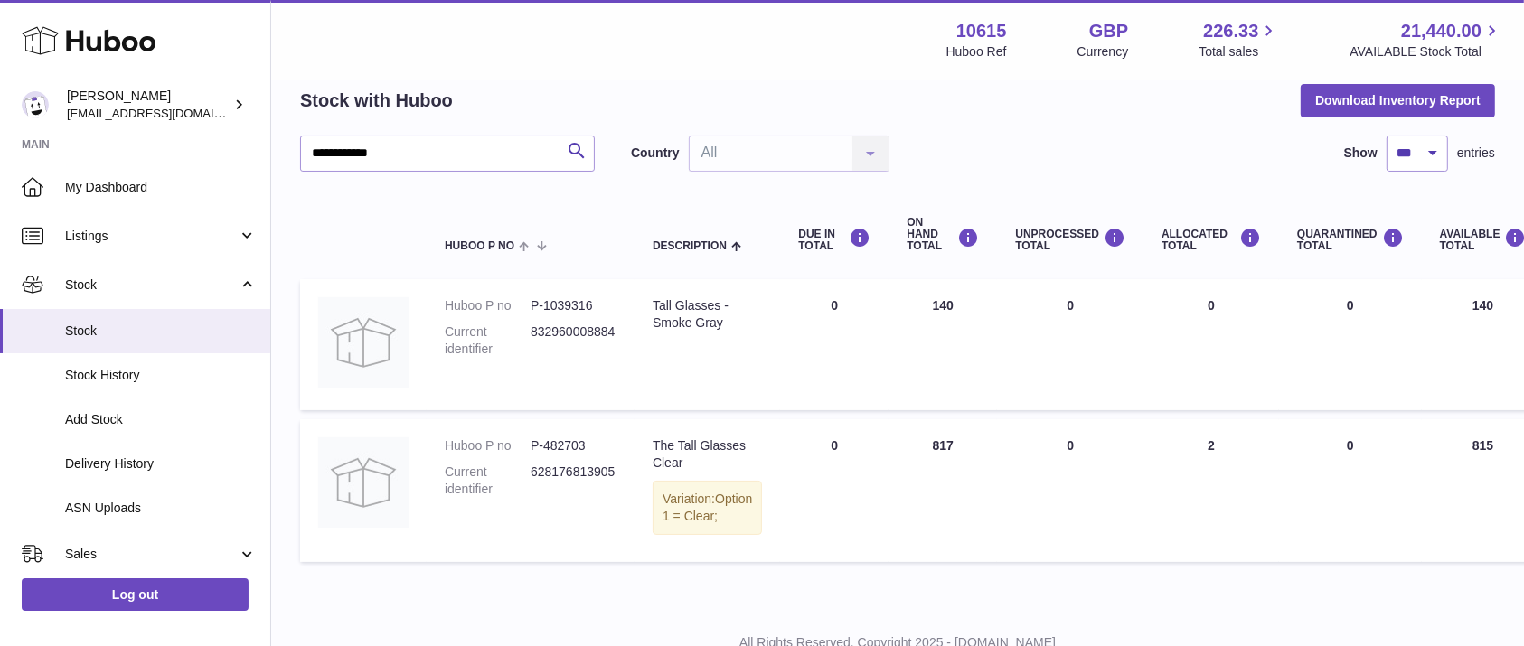
click at [564, 450] on dd "P-482703" at bounding box center [573, 445] width 86 height 17
copy dd "482703"
drag, startPoint x: 425, startPoint y: 148, endPoint x: 100, endPoint y: 187, distance: 326.7
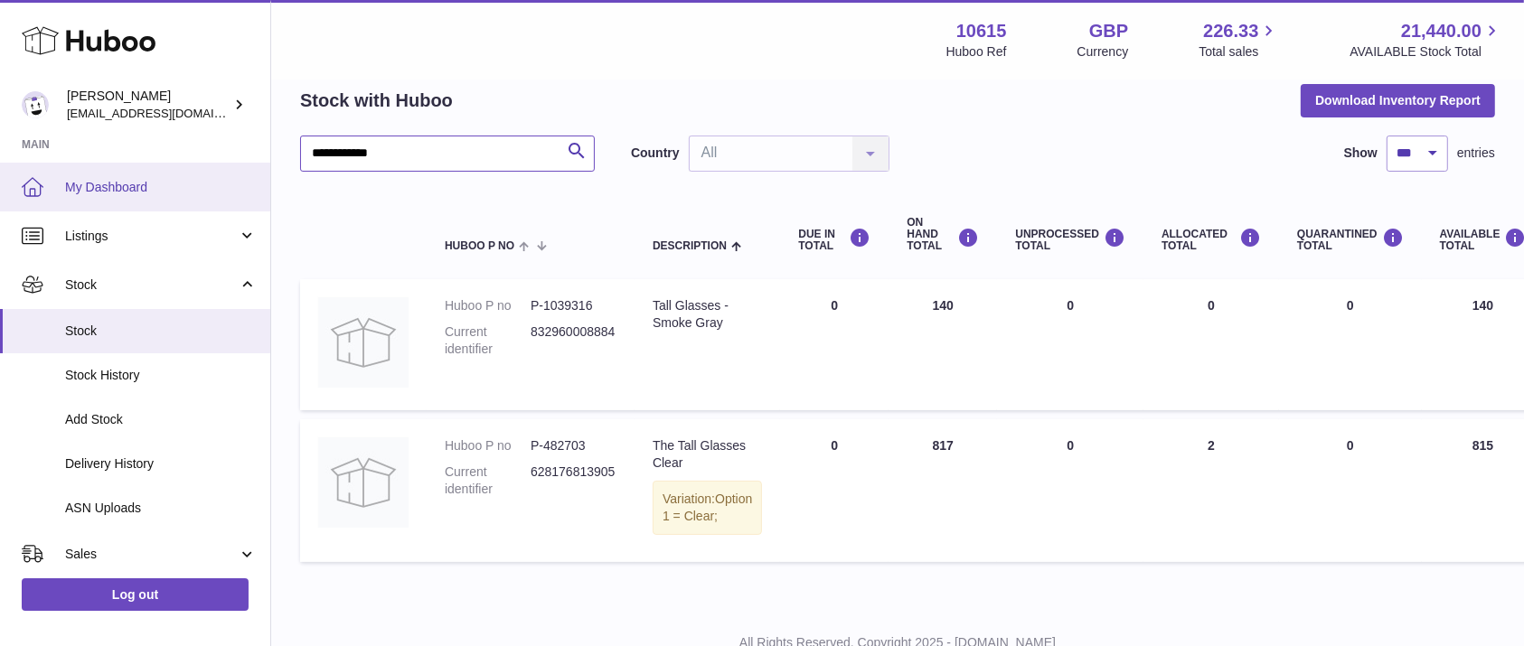
click at [100, 187] on div "**********" at bounding box center [762, 316] width 1524 height 793
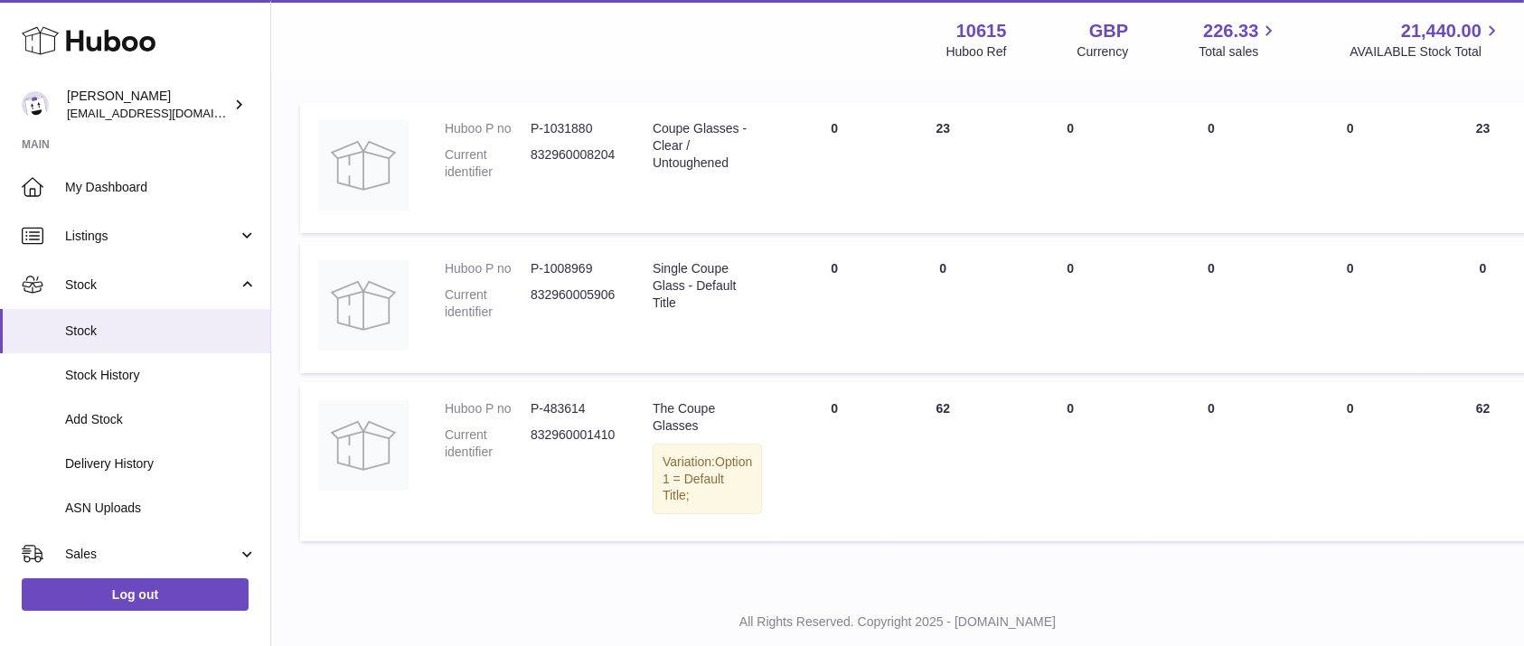
scroll to position [211, 0]
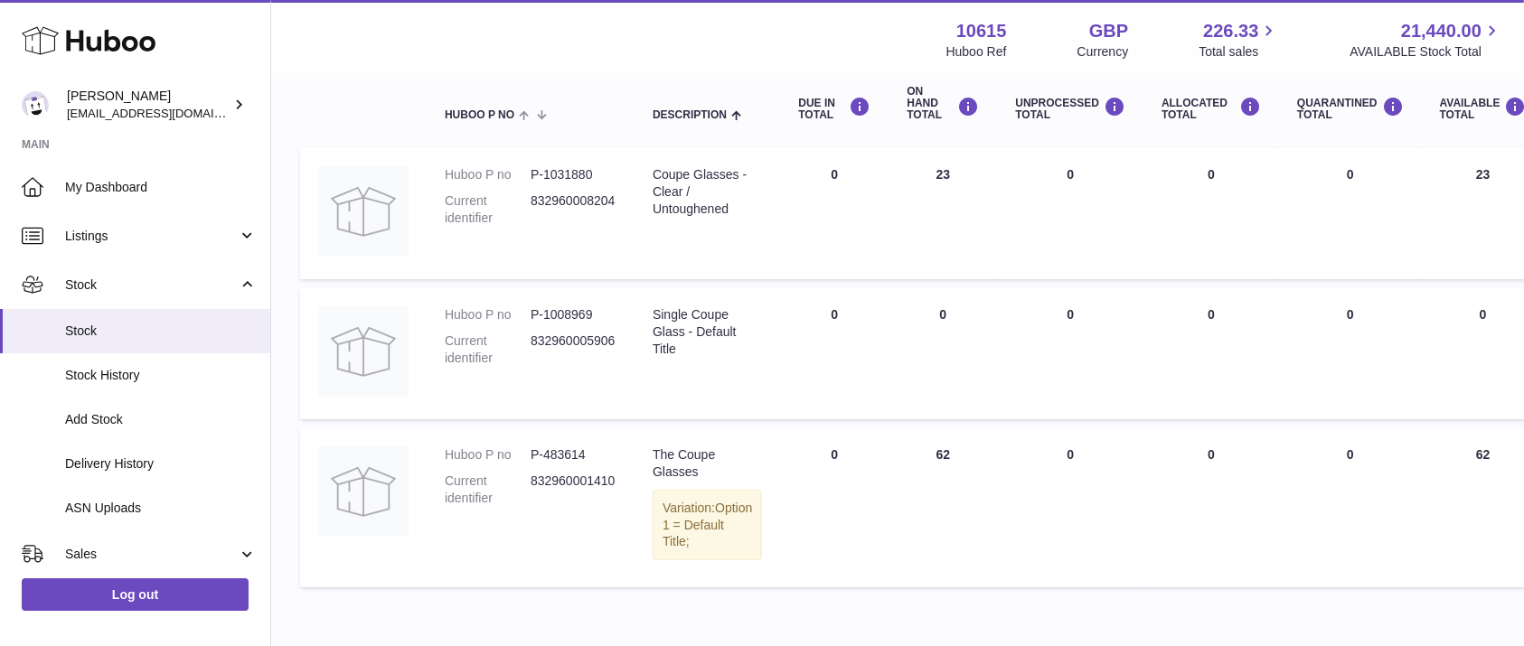
click at [571, 454] on dd "P-483614" at bounding box center [573, 454] width 86 height 17
copy dd "483614"
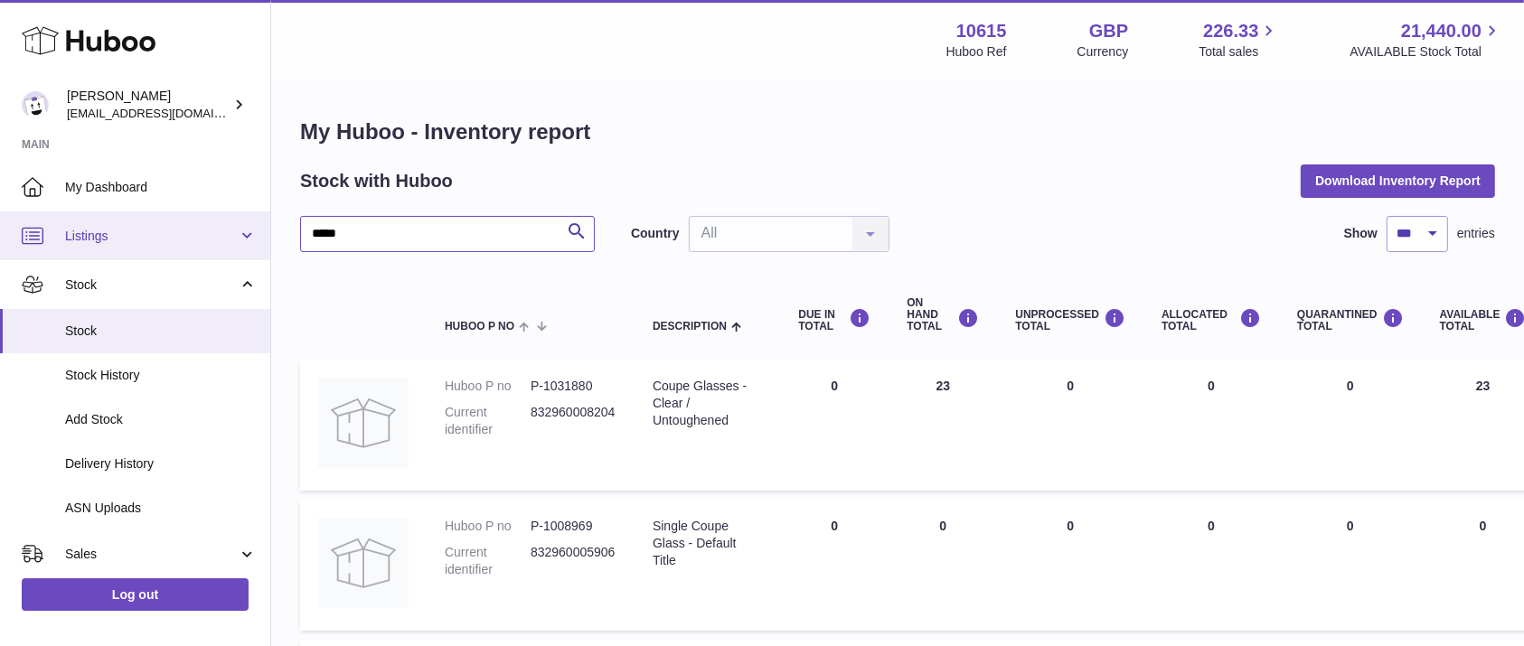
drag, startPoint x: 275, startPoint y: 230, endPoint x: 220, endPoint y: 243, distance: 56.6
click at [220, 243] on div "Huboo Ian Cruickshank internalAdmin-10615@internal.huboo.com Main My Dashboard …" at bounding box center [762, 475] width 1524 height 951
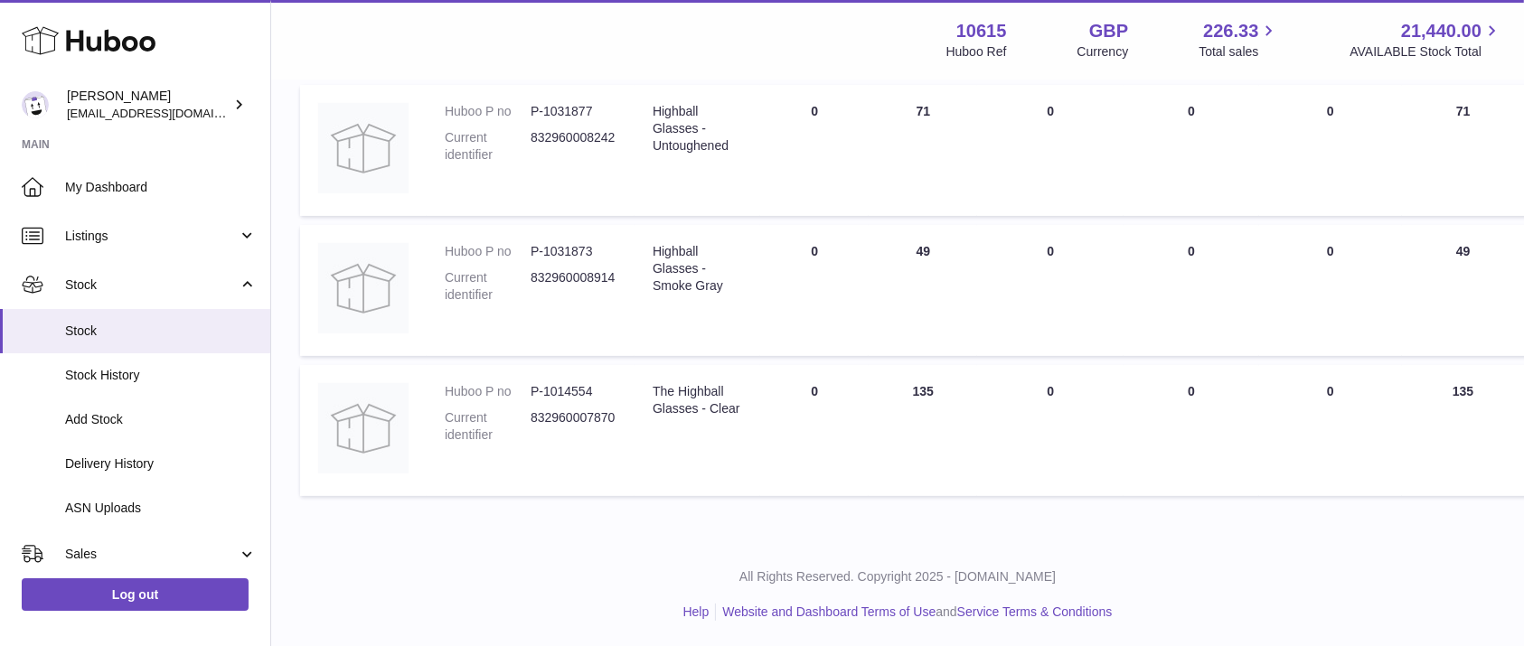
scroll to position [189, 0]
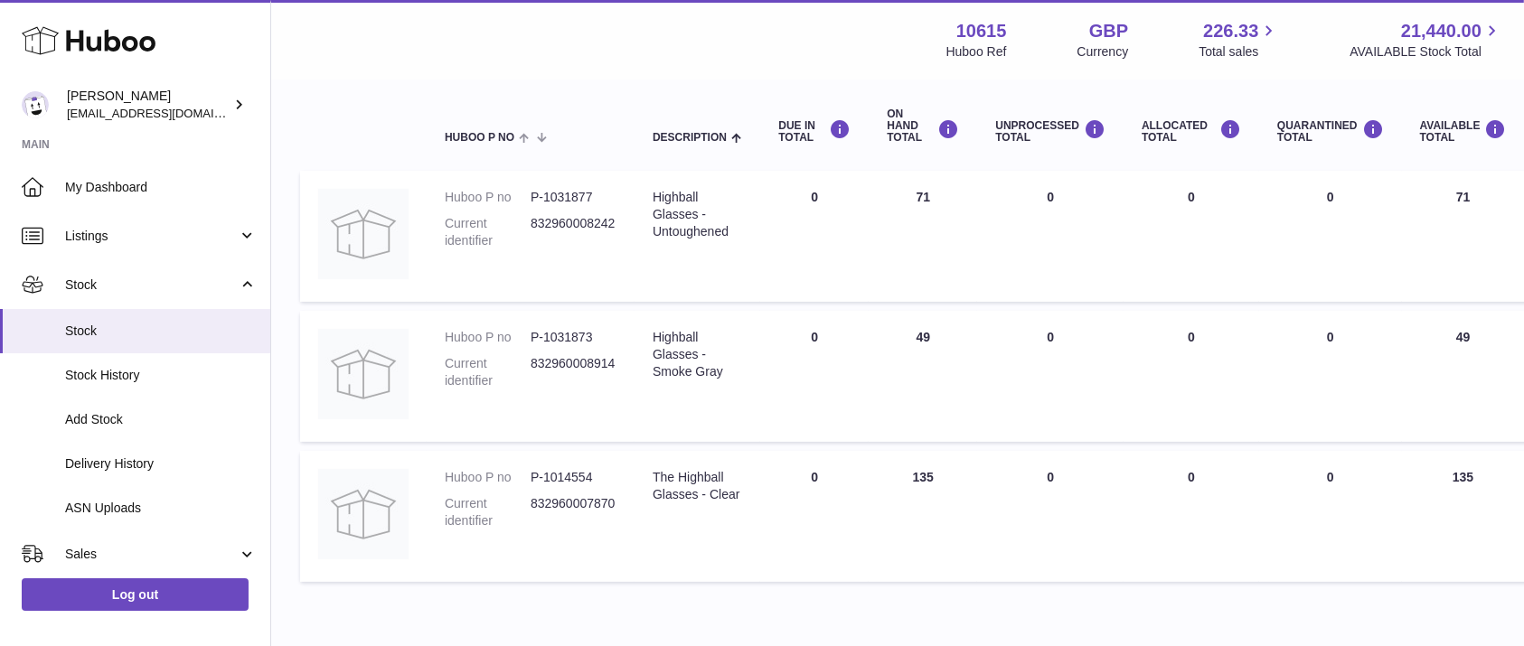
click at [571, 469] on dd "P-1014554" at bounding box center [573, 477] width 86 height 17
copy dd "1014554"
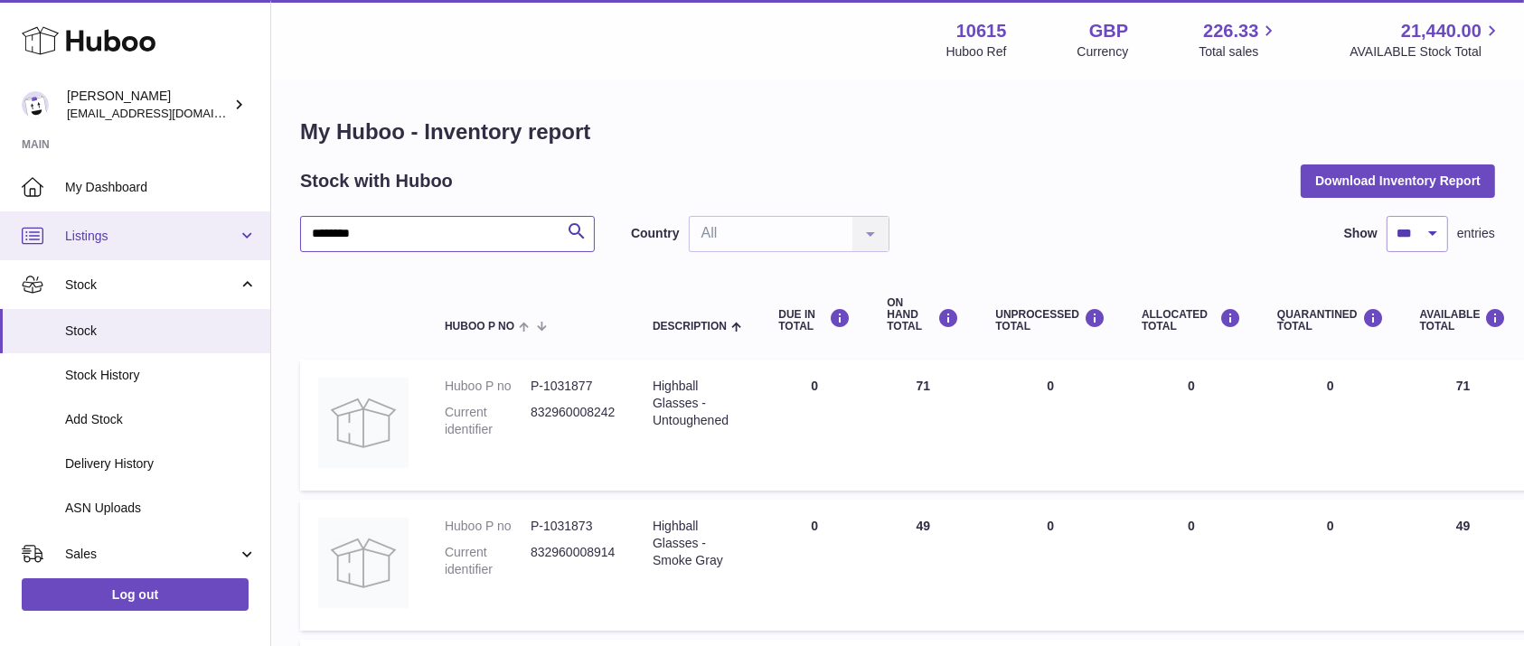
drag, startPoint x: 403, startPoint y: 224, endPoint x: 251, endPoint y: 239, distance: 152.6
click at [251, 239] on div "Huboo Ian Cruickshank internalAdmin-10615@internal.huboo.com Main My Dashboard …" at bounding box center [762, 461] width 1524 height 923
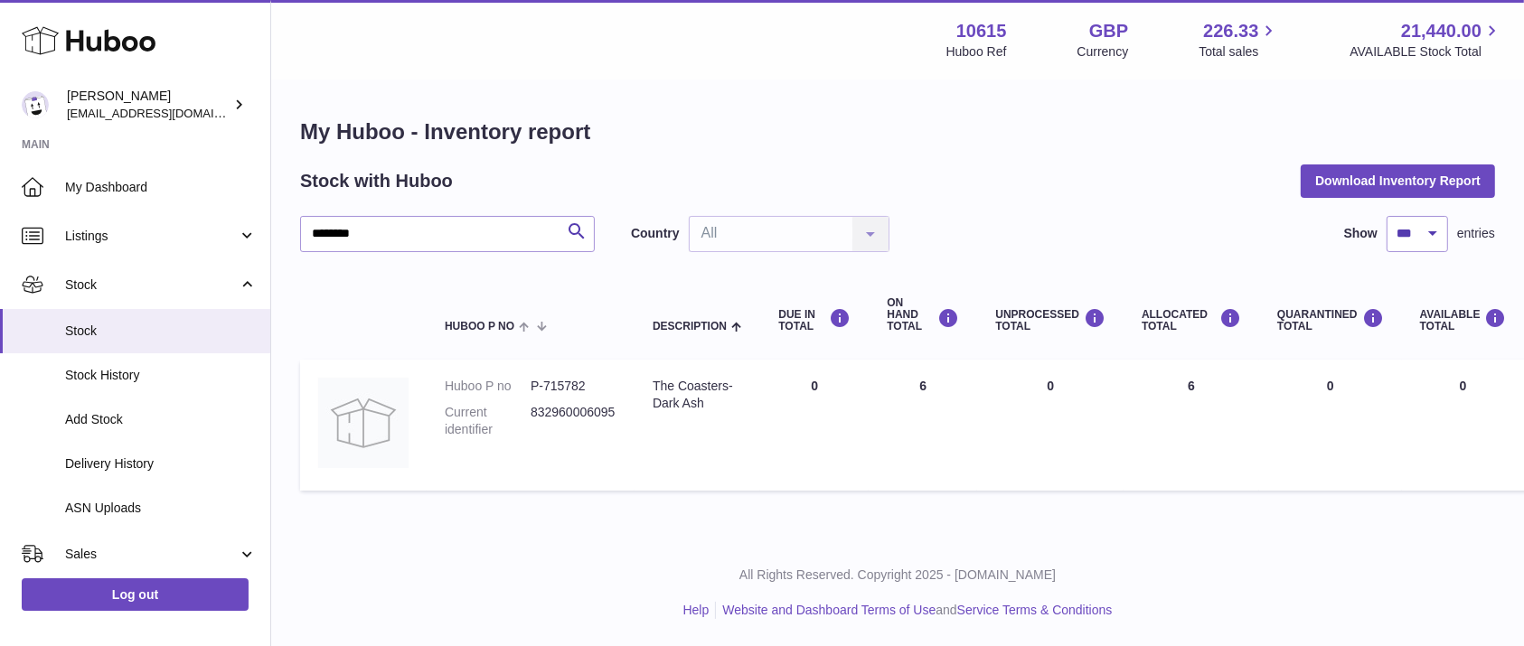
click at [576, 379] on dd "P-715782" at bounding box center [573, 386] width 86 height 17
copy dd "715782"
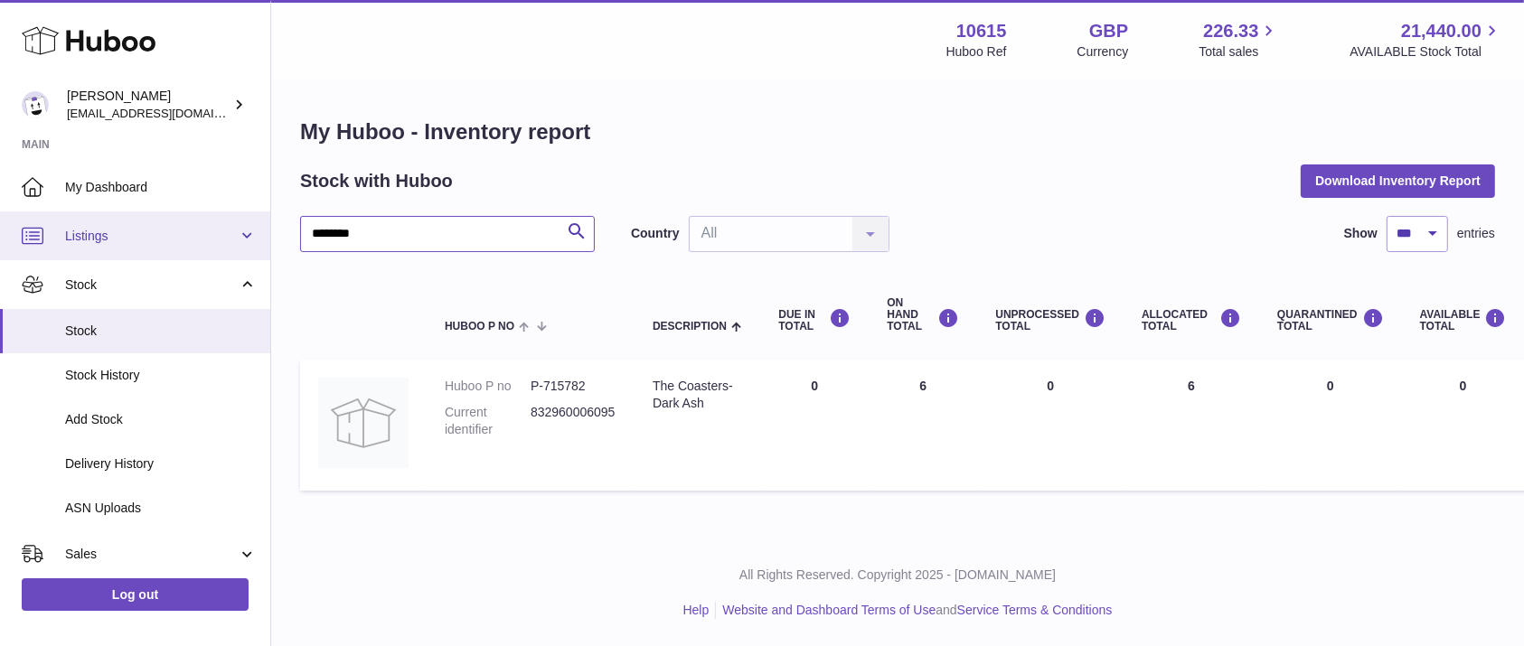
drag, startPoint x: 404, startPoint y: 240, endPoint x: 219, endPoint y: 243, distance: 185.3
click at [219, 243] on div "Huboo Ian Cruickshank internalAdmin-10615@internal.huboo.com Main My Dashboard …" at bounding box center [762, 323] width 1524 height 646
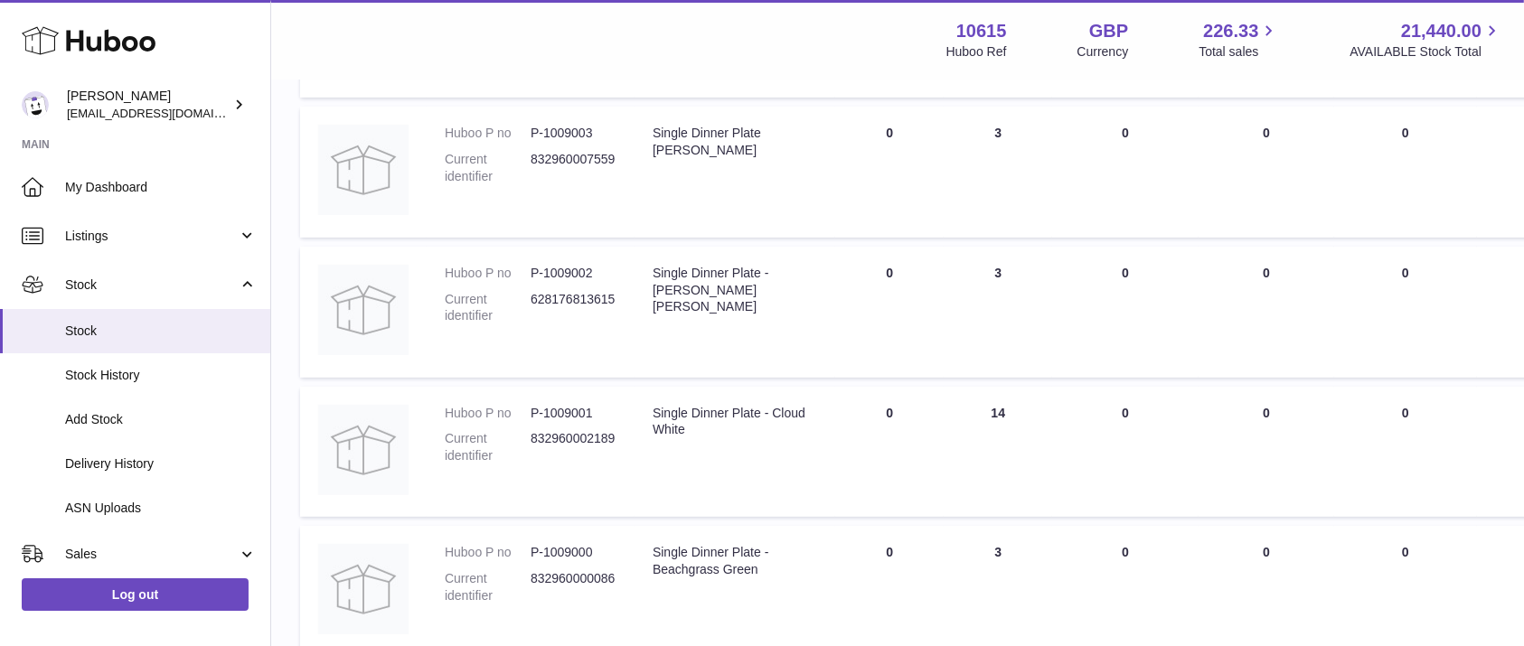
scroll to position [679, 0]
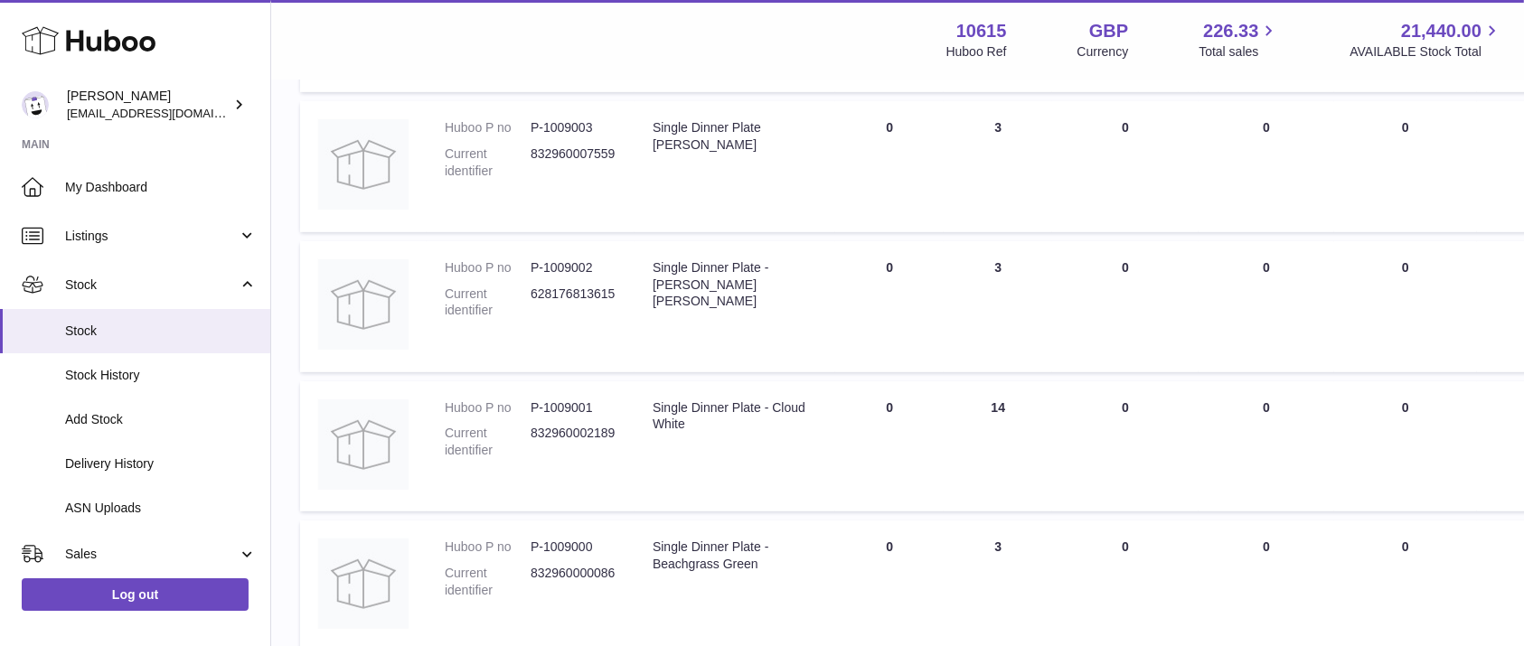
type input "******"
click at [561, 255] on td "Huboo P no P-1009002 Current identifier 628176813615" at bounding box center [531, 306] width 208 height 131
copy dd "1009002"
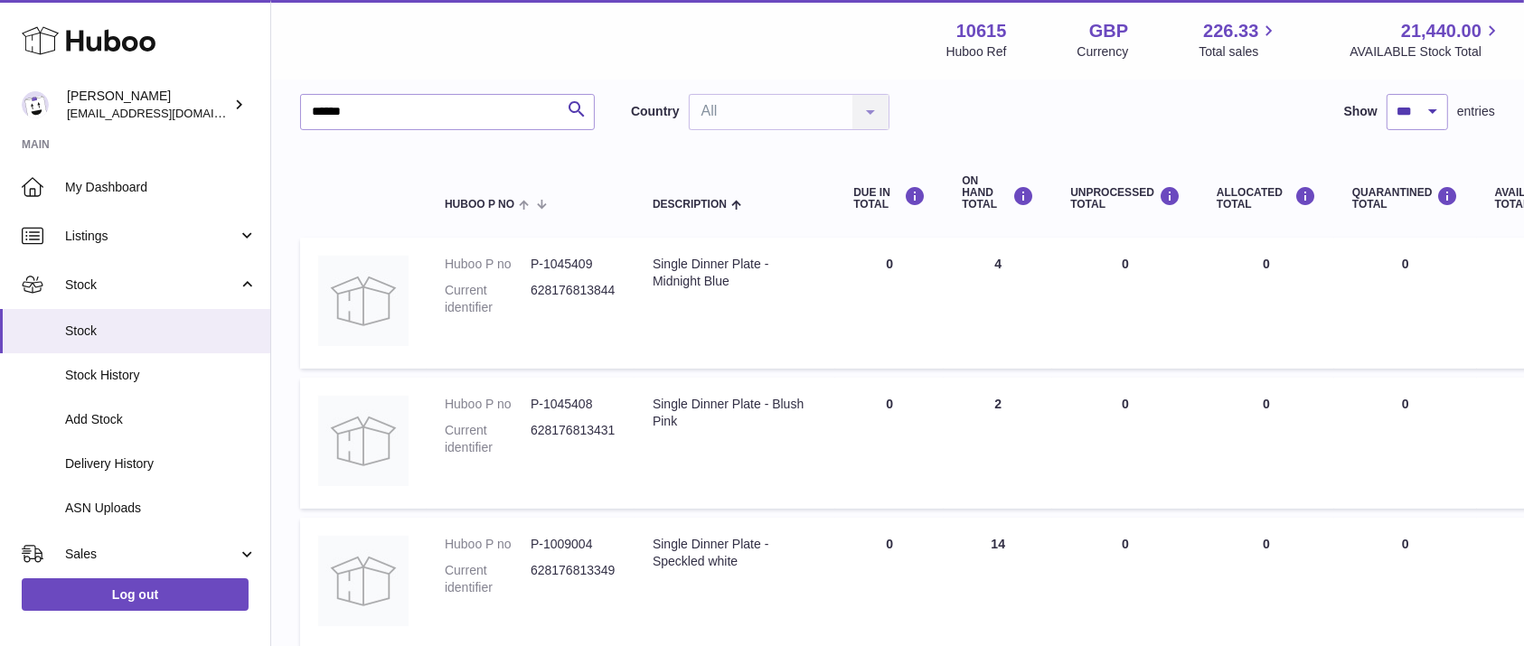
scroll to position [108, 0]
